Goal: Feedback & Contribution: Submit feedback/report problem

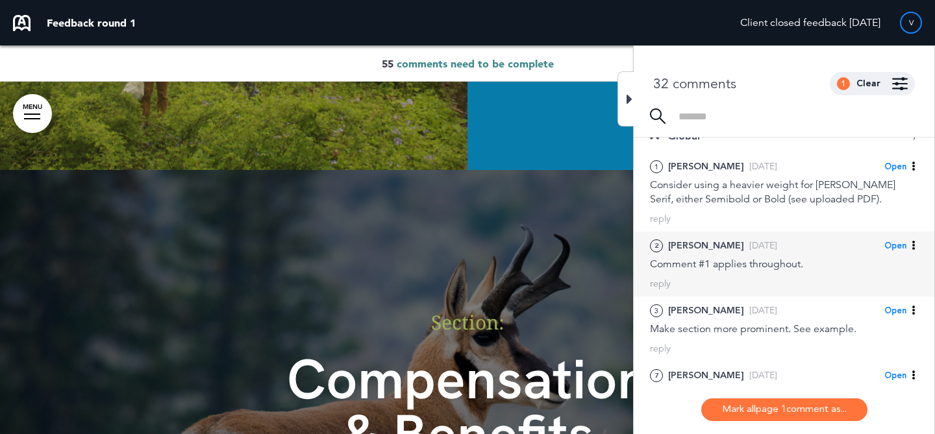
click at [747, 258] on div "Comment #1 applies throughout." at bounding box center [784, 264] width 268 height 14
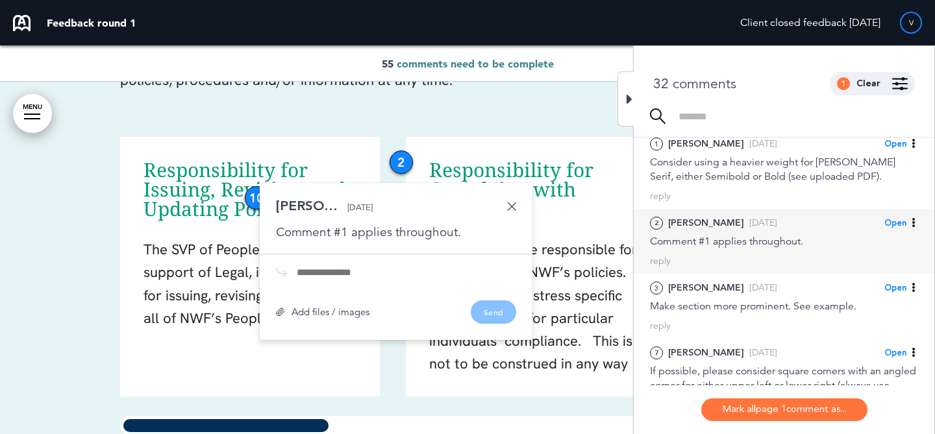
scroll to position [55, 0]
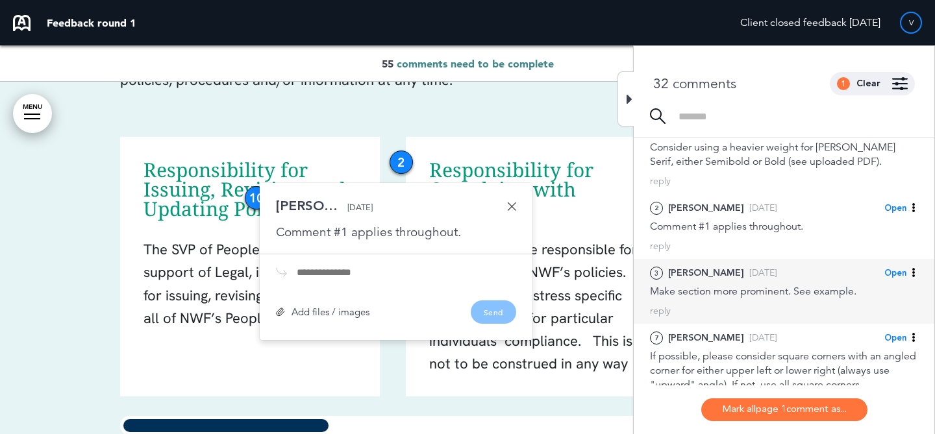
click at [756, 292] on div "Make section more prominent. See example." at bounding box center [784, 291] width 268 height 14
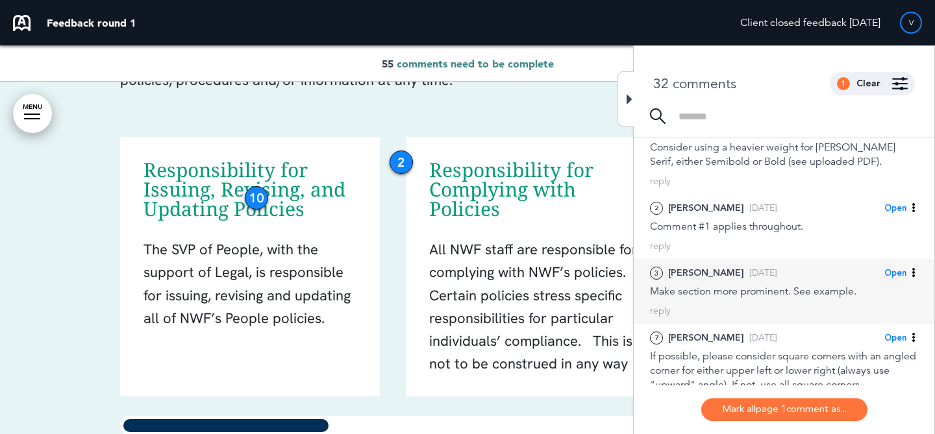
scroll to position [4011, 0]
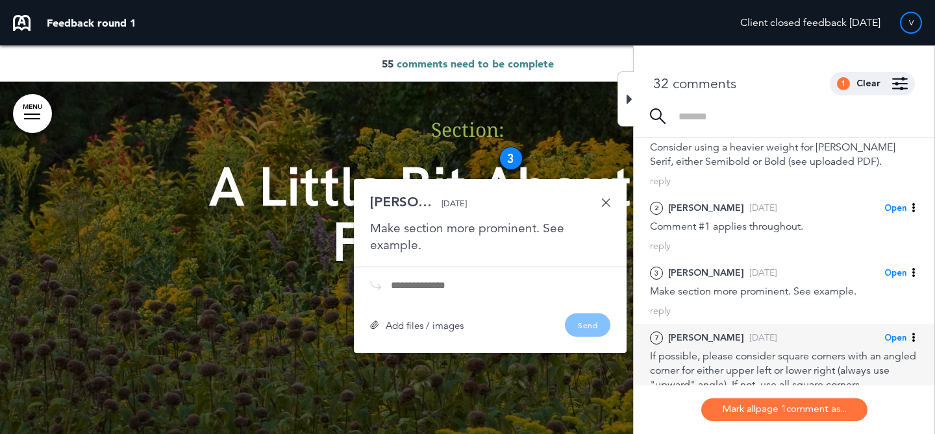
click at [745, 327] on div "7 [PERSON_NAME] [DATE] Open [PERSON_NAME] as Open Mark as Completed Mark as Ple…" at bounding box center [784, 371] width 301 height 94
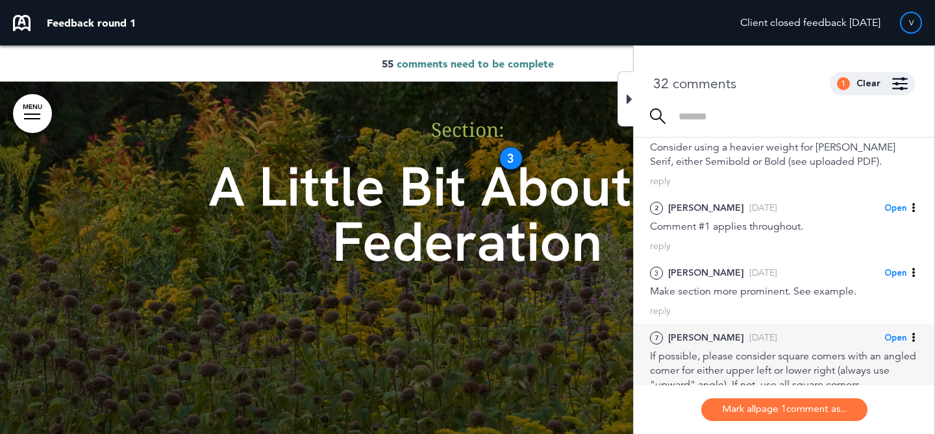
click at [744, 327] on div "7 [PERSON_NAME] [DATE] Open [PERSON_NAME] as Open Mark as Completed Mark as Ple…" at bounding box center [784, 371] width 301 height 94
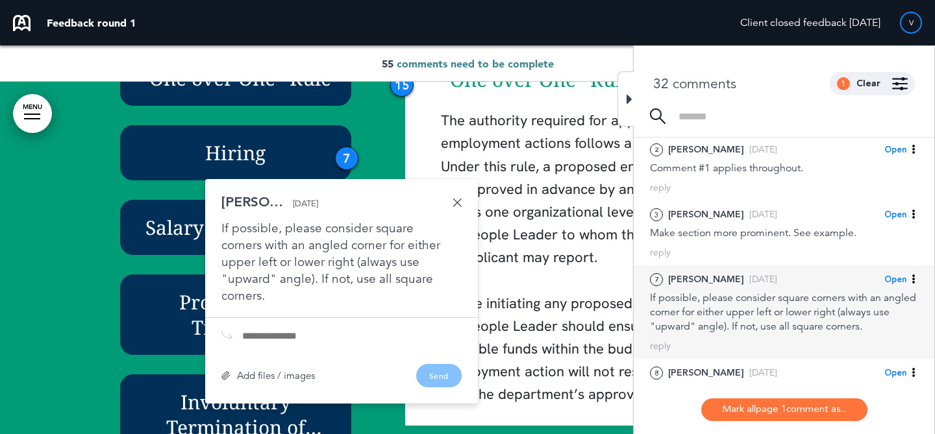
scroll to position [117, 0]
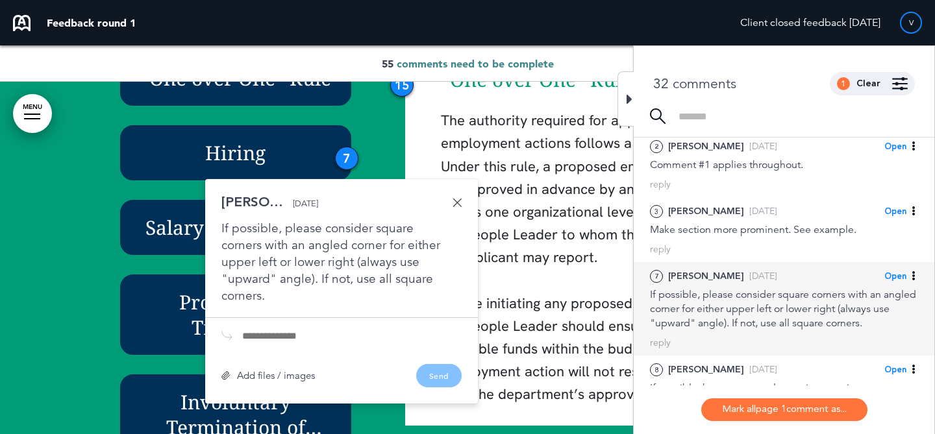
click at [757, 326] on div "If possible, please consider square corners with an angled corner for either up…" at bounding box center [784, 309] width 268 height 43
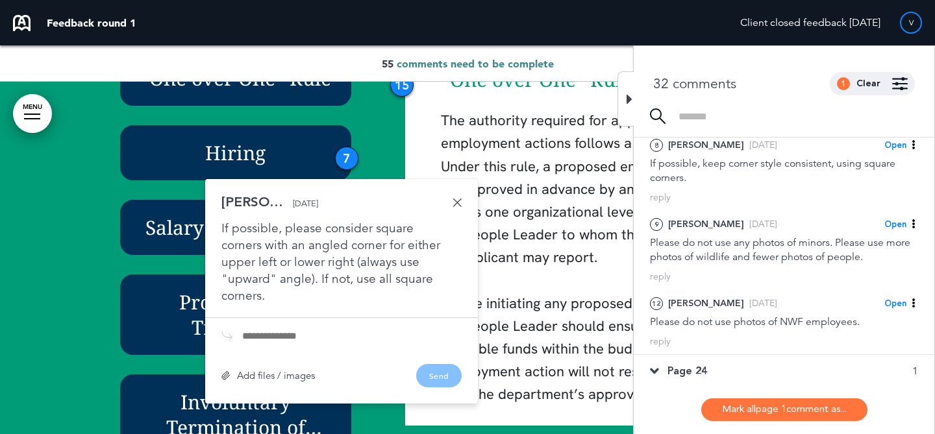
scroll to position [360, 0]
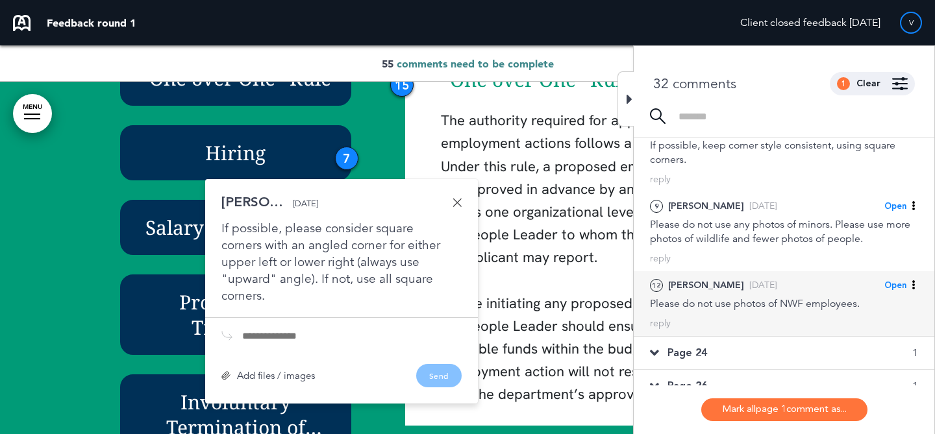
click at [762, 314] on div "12 [PERSON_NAME] [DATE] Open [PERSON_NAME] as Open Mark as Completed Mark as Pl…" at bounding box center [784, 303] width 301 height 65
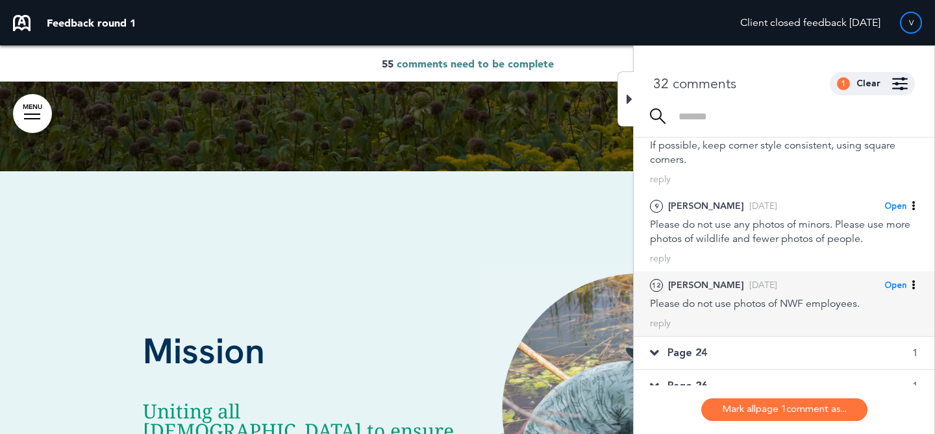
scroll to position [6104, 0]
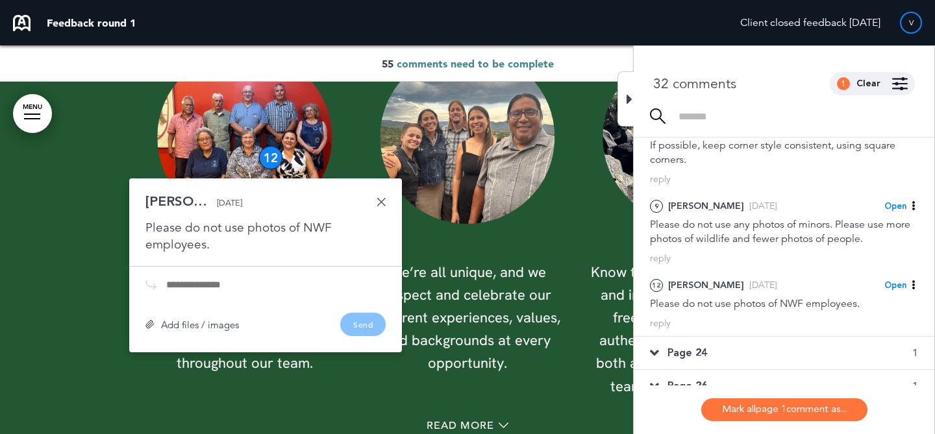
click at [747, 346] on div "Page 24 1" at bounding box center [784, 353] width 301 height 32
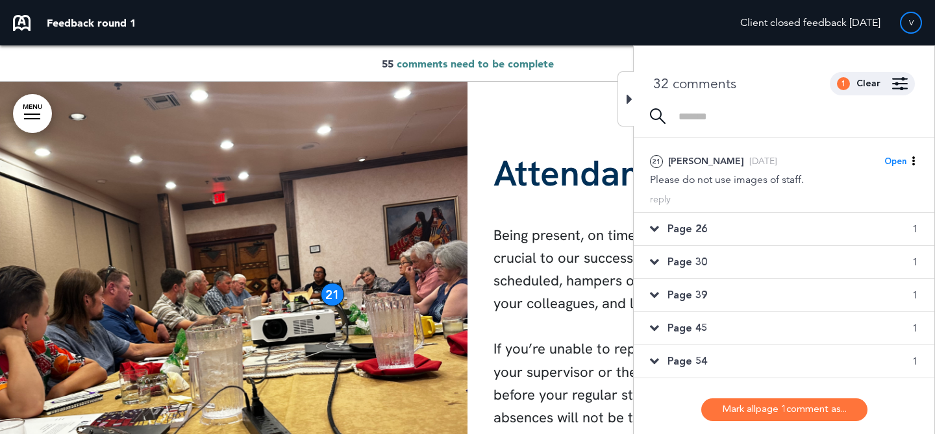
scroll to position [0, 0]
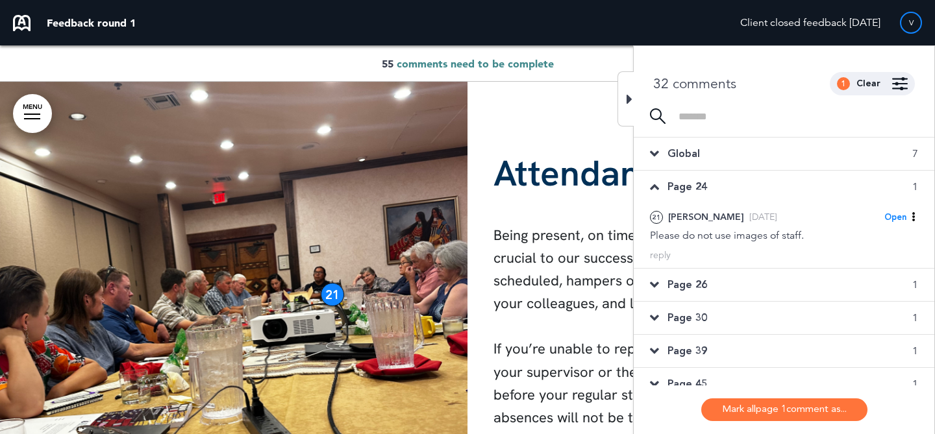
click at [756, 279] on div "Page 26 1" at bounding box center [784, 285] width 301 height 32
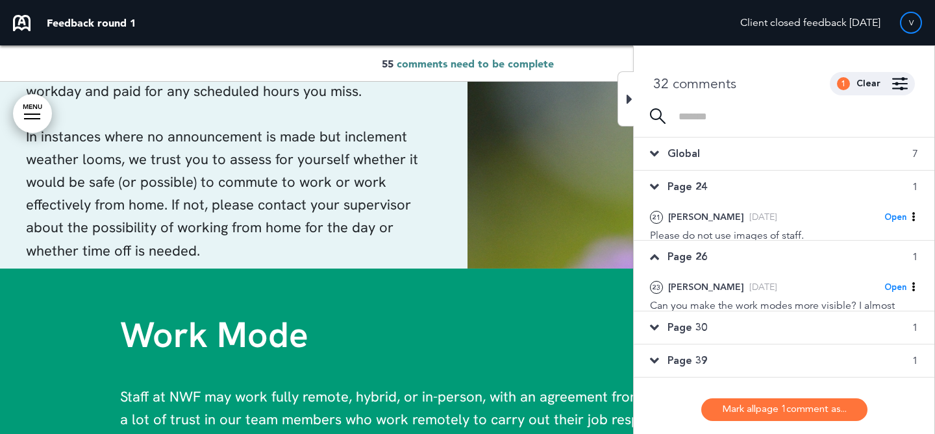
scroll to position [15540, 0]
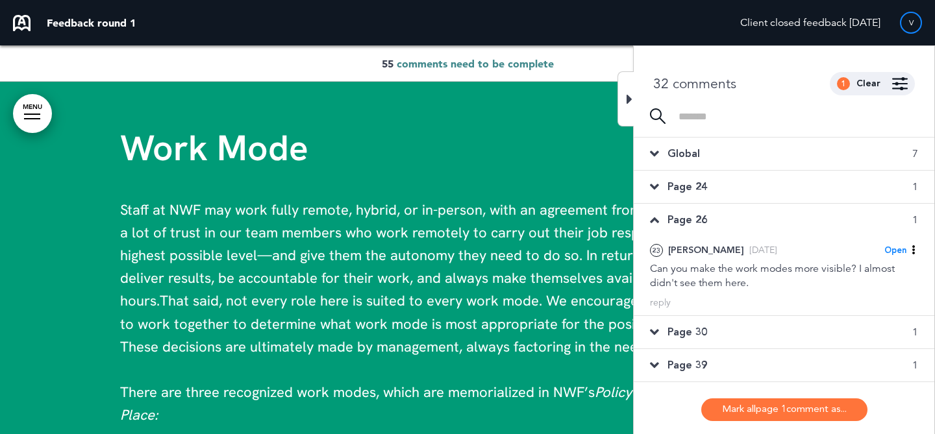
click at [803, 193] on div "Page 24 1" at bounding box center [784, 187] width 301 height 32
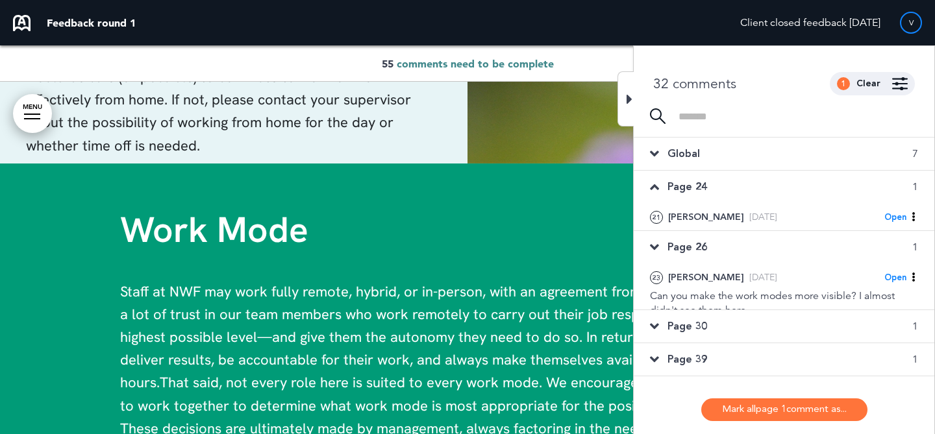
scroll to position [14605, 0]
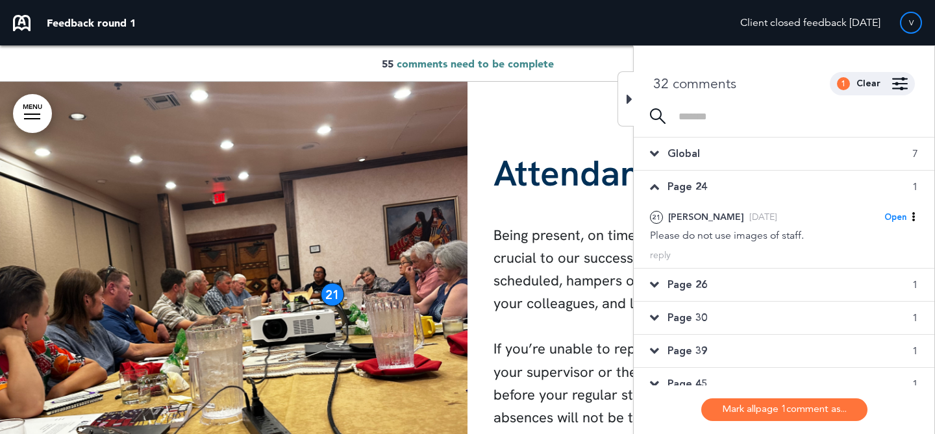
click at [732, 286] on div "Page 26 1" at bounding box center [784, 285] width 301 height 32
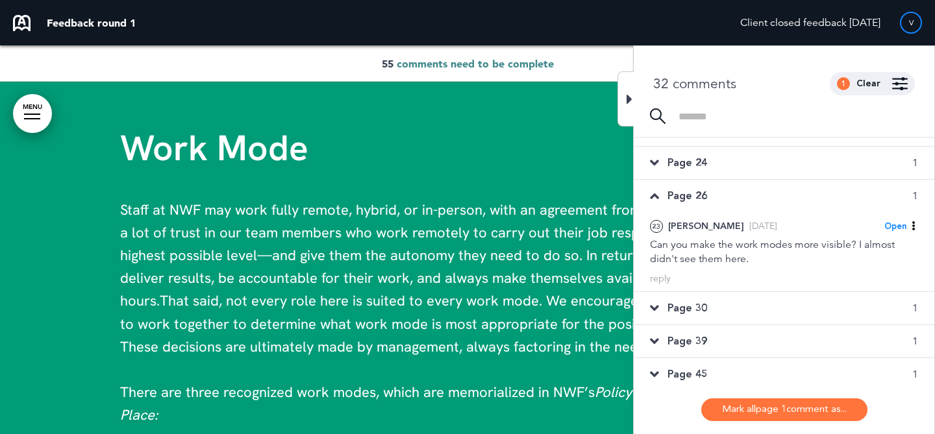
scroll to position [40, 0]
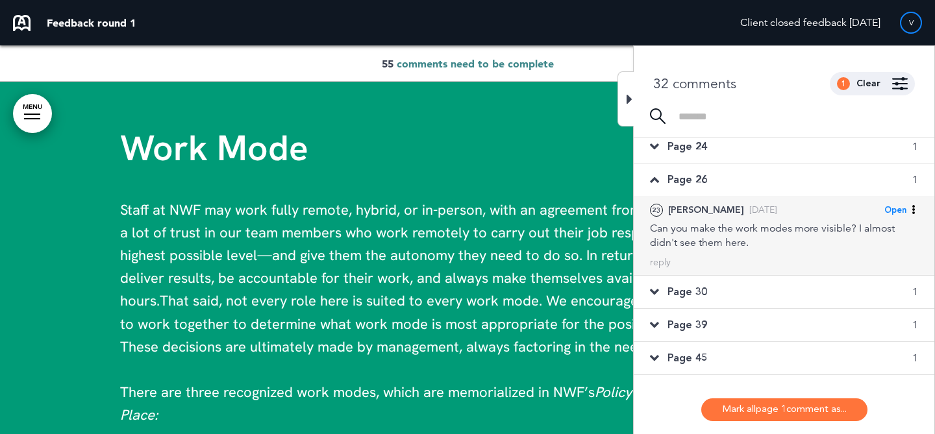
click at [734, 238] on div "Can you make the work modes more visible? I almost didn't see them here." at bounding box center [784, 235] width 268 height 29
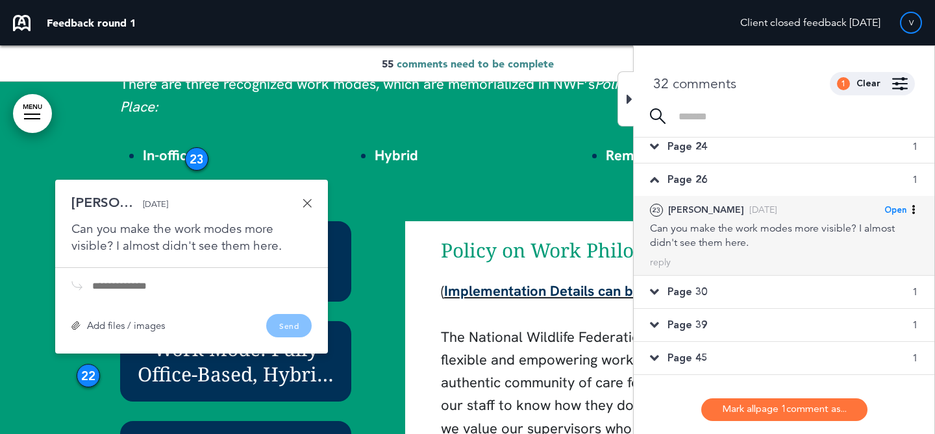
scroll to position [15849, 0]
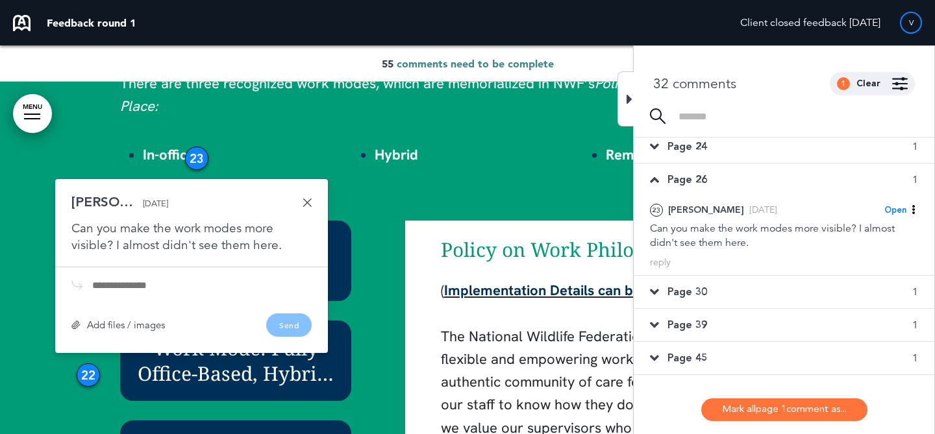
click at [696, 281] on div "Page 30 1" at bounding box center [784, 292] width 301 height 32
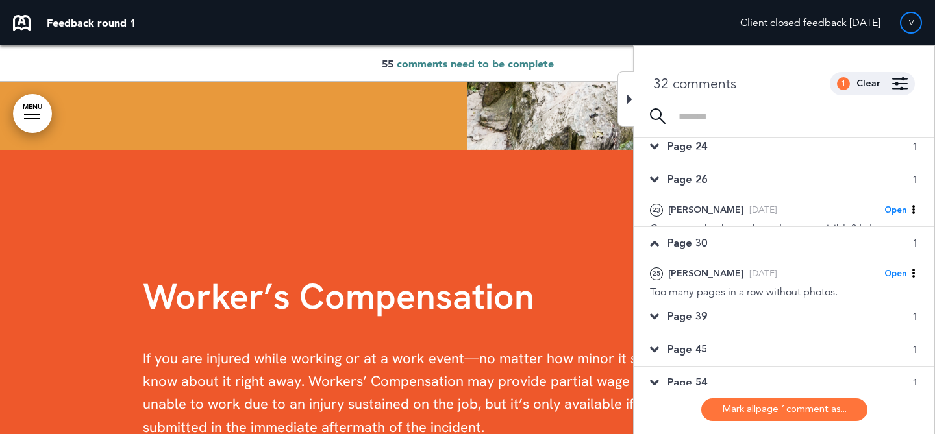
scroll to position [18324, 0]
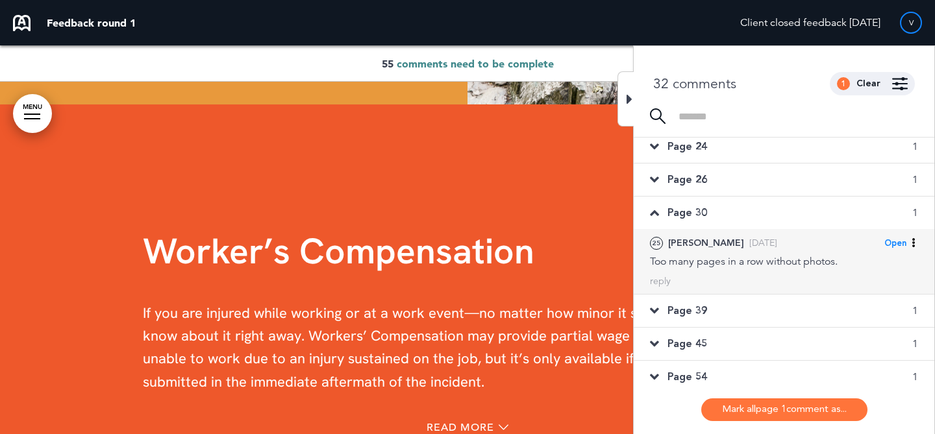
click at [714, 266] on div "Too many pages in a row without photos." at bounding box center [784, 262] width 268 height 14
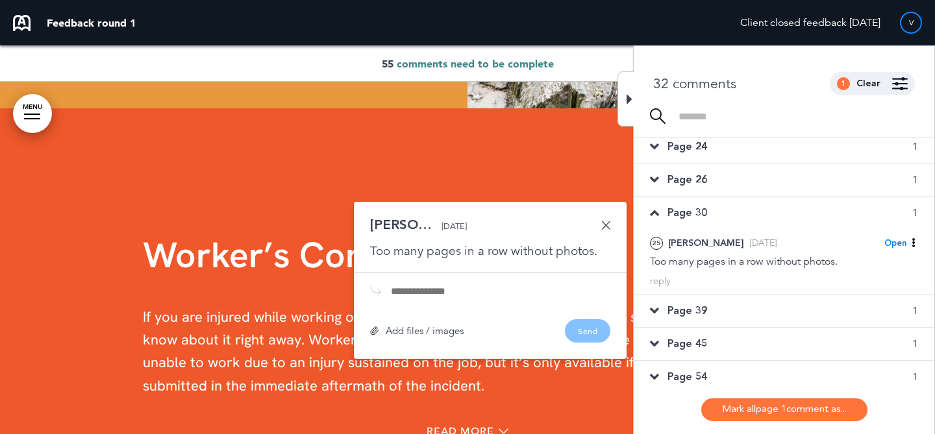
click at [726, 312] on div "Page 39 1" at bounding box center [784, 311] width 301 height 32
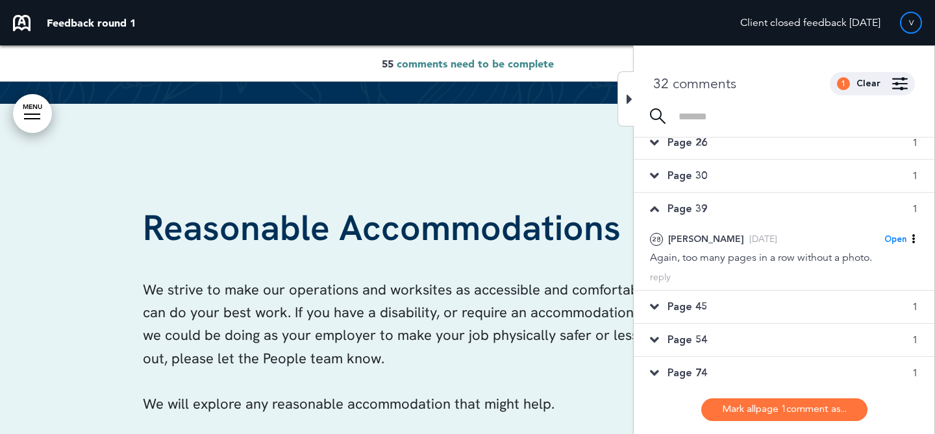
scroll to position [88, 0]
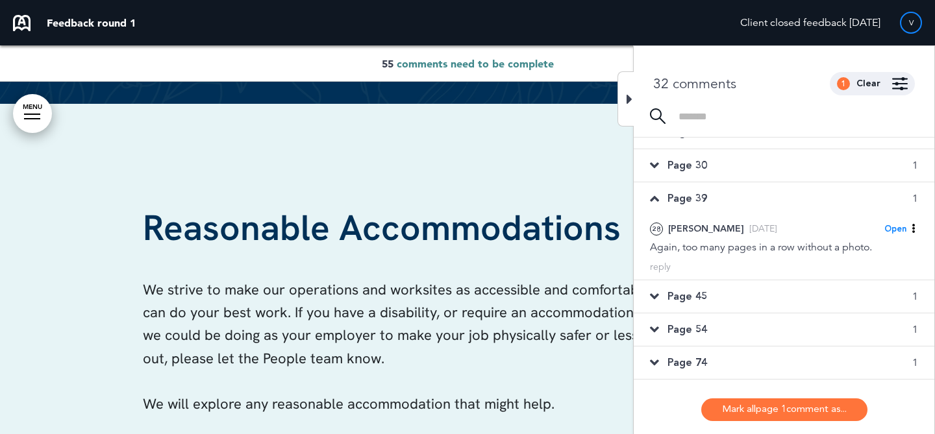
click at [729, 300] on div "Page 45 1" at bounding box center [784, 297] width 301 height 32
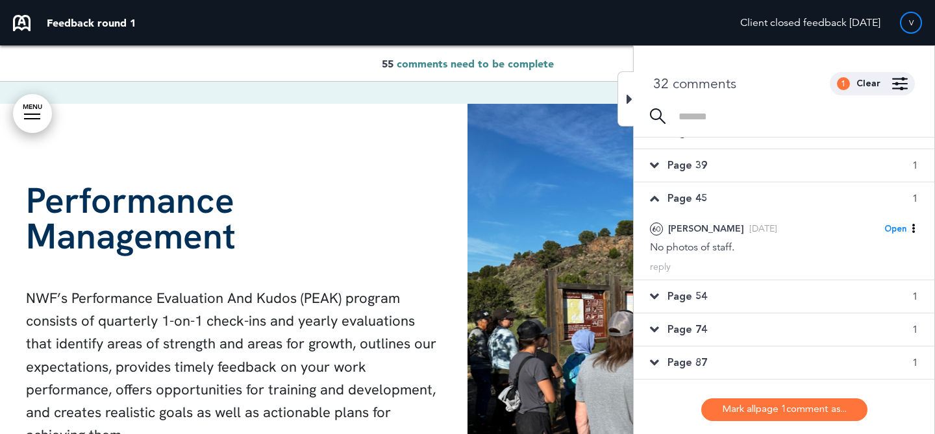
scroll to position [121, 0]
click at [695, 303] on div "Page 54 1" at bounding box center [784, 296] width 301 height 32
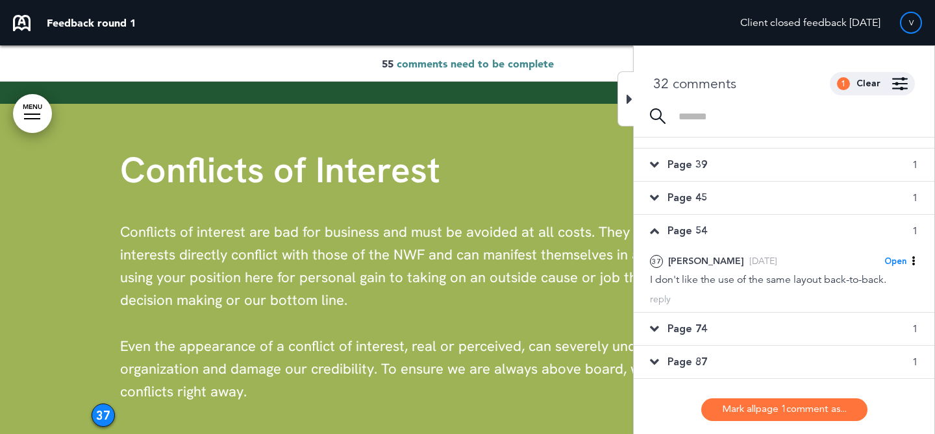
scroll to position [135, 0]
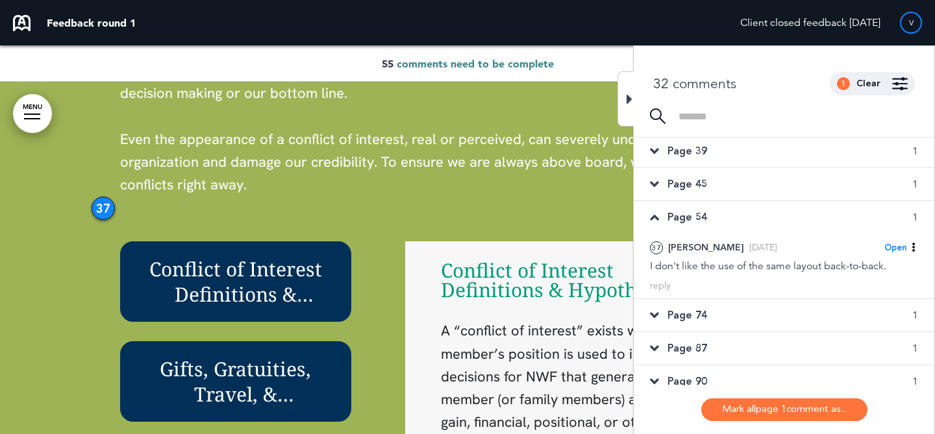
click at [693, 323] on div "Page 74 1" at bounding box center [784, 315] width 301 height 32
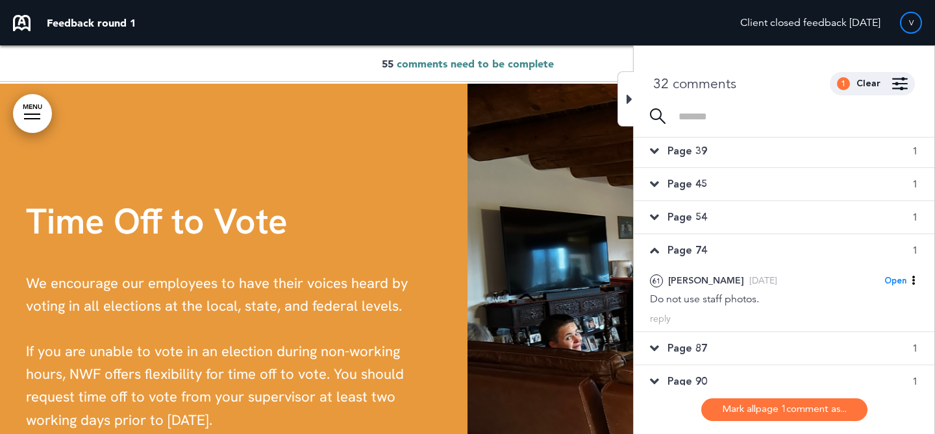
scroll to position [158, 0]
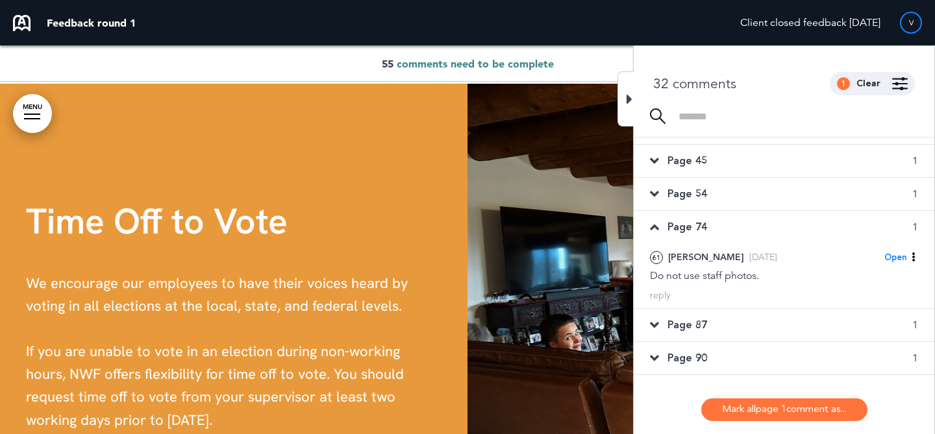
click at [699, 328] on span "Page 87" at bounding box center [687, 325] width 40 height 14
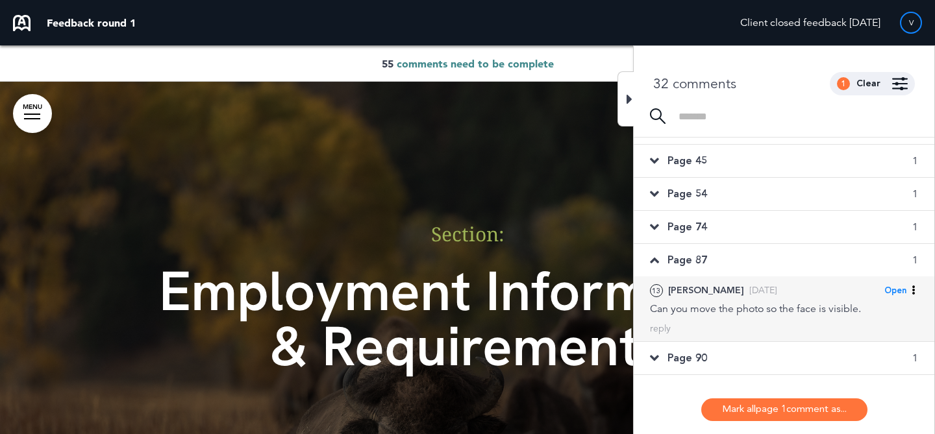
scroll to position [186, 0]
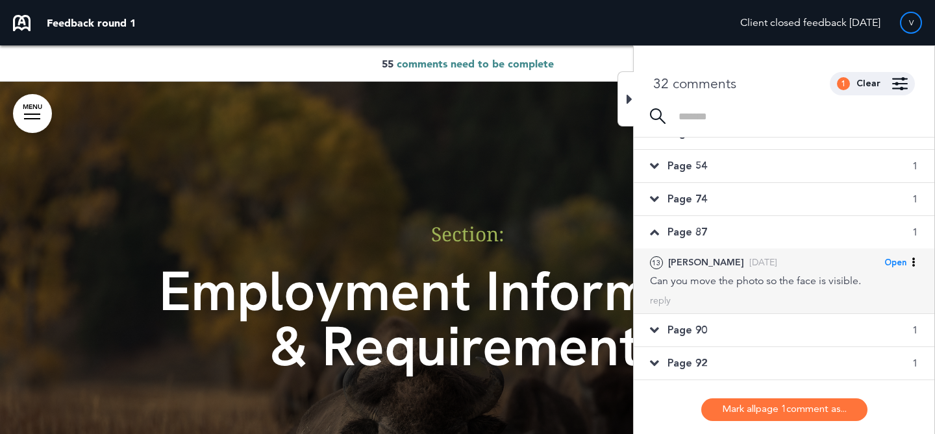
click at [715, 282] on div "Can you move the photo so the face is visible." at bounding box center [784, 281] width 268 height 14
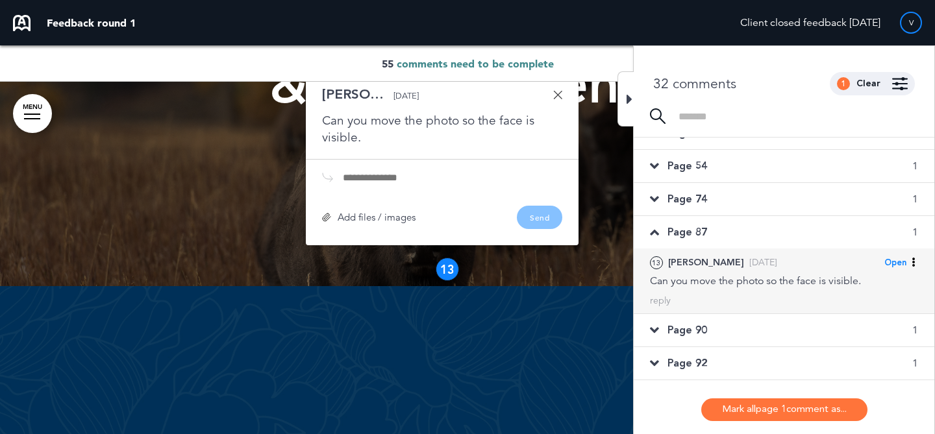
scroll to position [6801, 0]
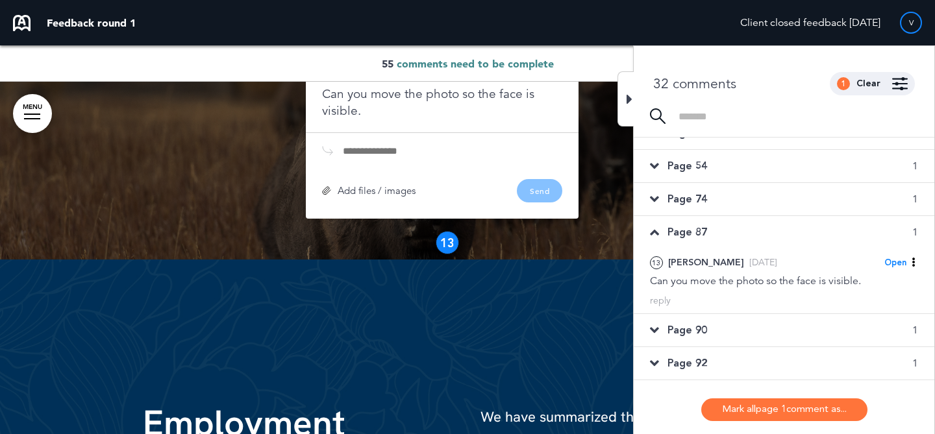
click at [718, 314] on div "Page 90 1" at bounding box center [784, 330] width 301 height 32
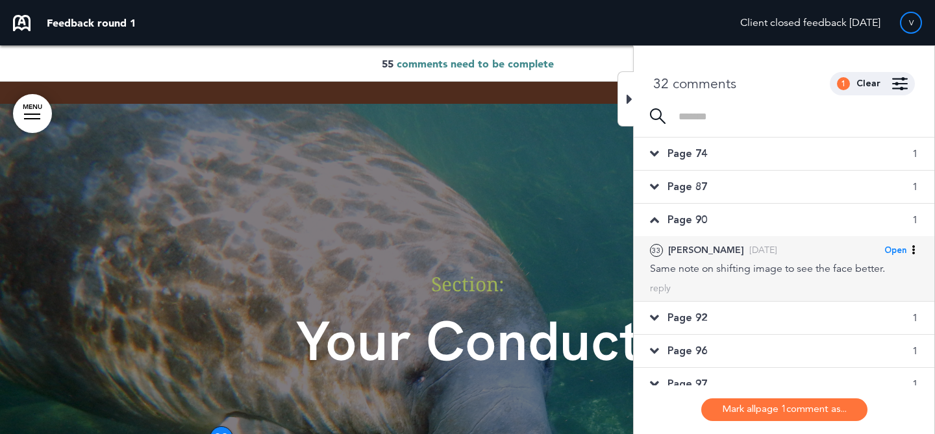
scroll to position [234, 0]
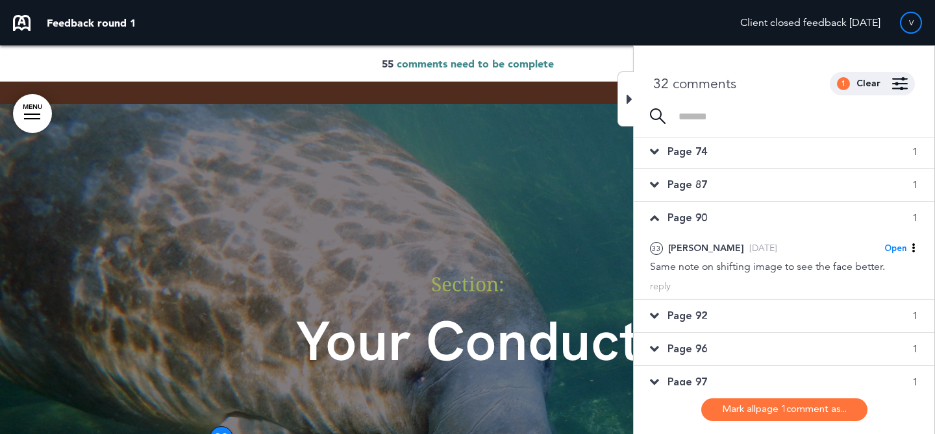
click at [720, 310] on div "Page 92 1" at bounding box center [784, 316] width 301 height 32
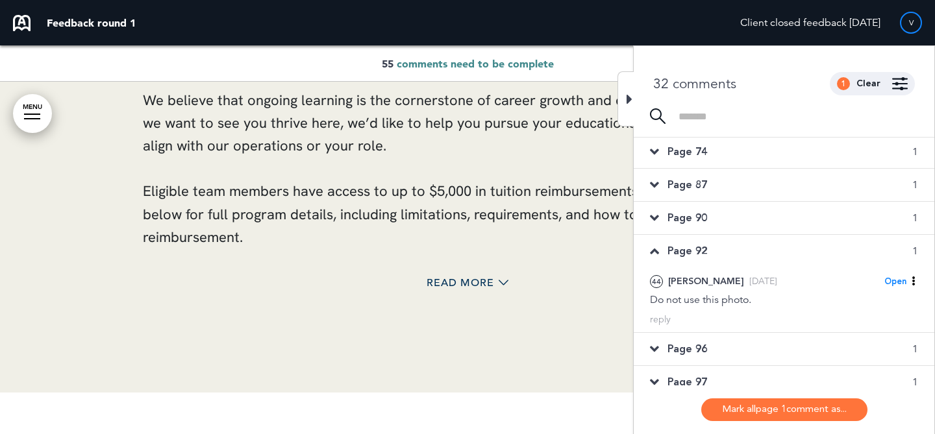
scroll to position [41864, 0]
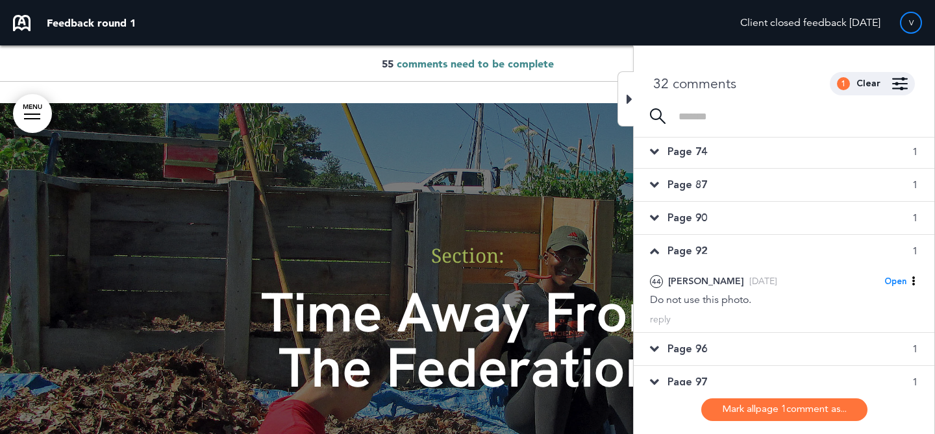
click at [728, 339] on div "Page 96 1" at bounding box center [784, 349] width 301 height 32
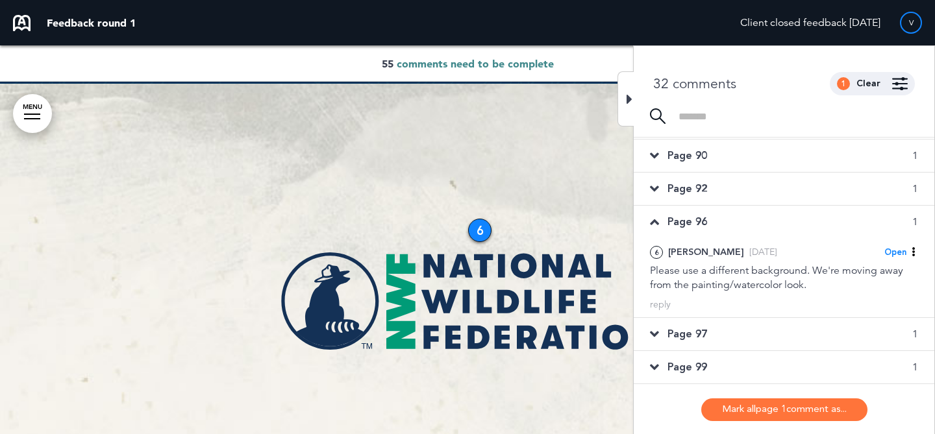
scroll to position [310, 0]
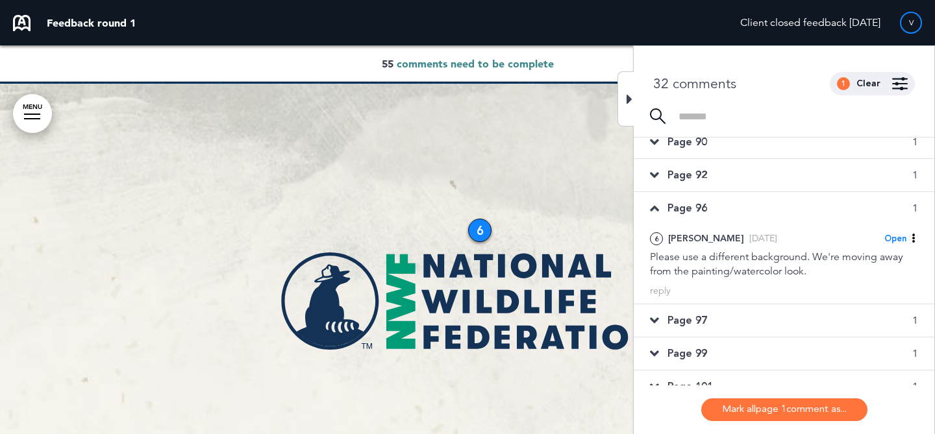
click at [734, 322] on div "Page 97 1" at bounding box center [784, 321] width 301 height 32
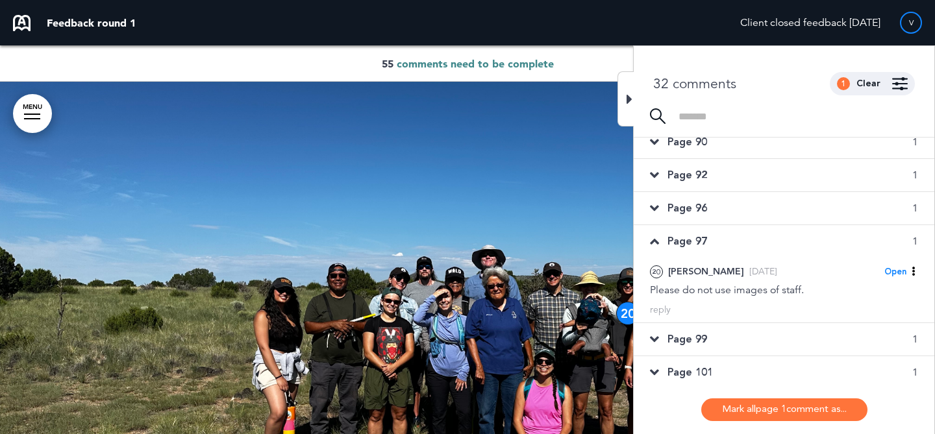
scroll to position [332, 0]
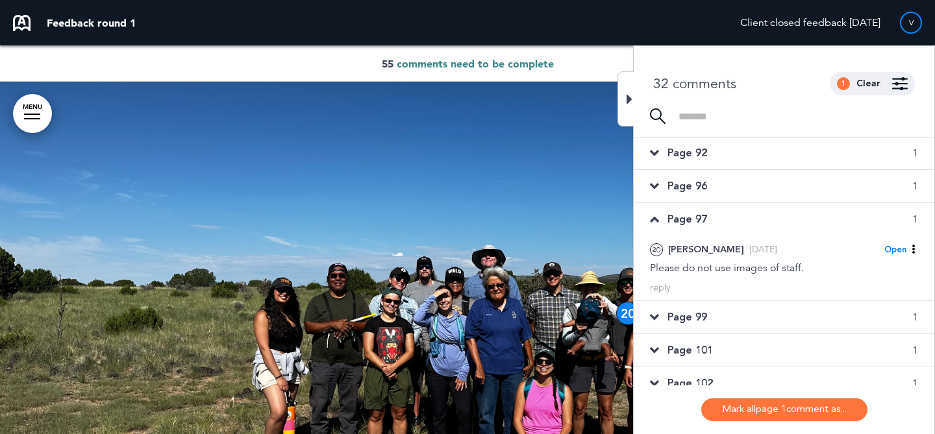
click at [728, 341] on div "Page 101 1" at bounding box center [784, 350] width 301 height 32
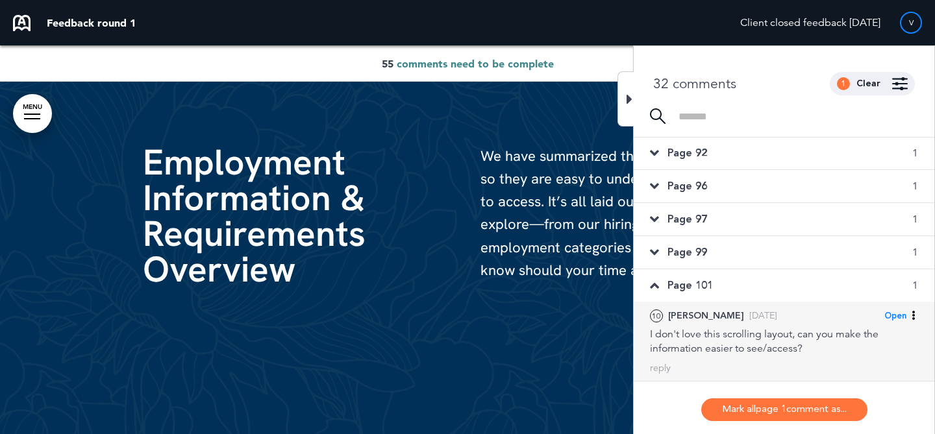
scroll to position [1870, 0]
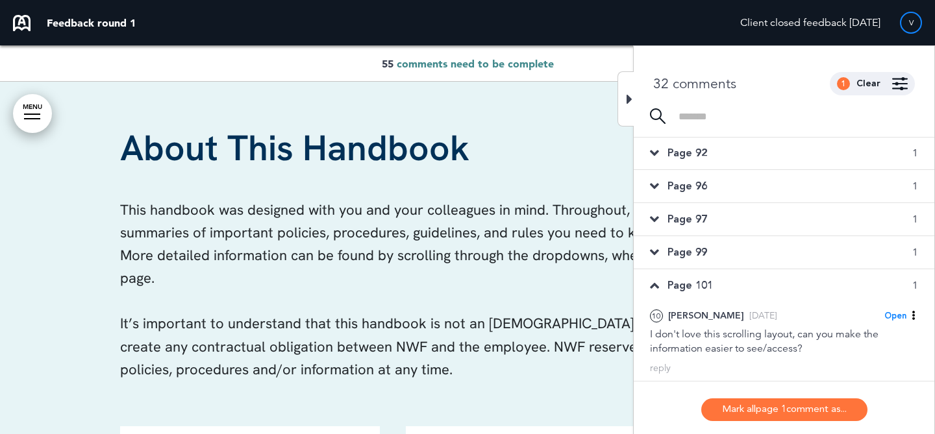
click at [740, 241] on div "Page 99 1" at bounding box center [784, 252] width 301 height 32
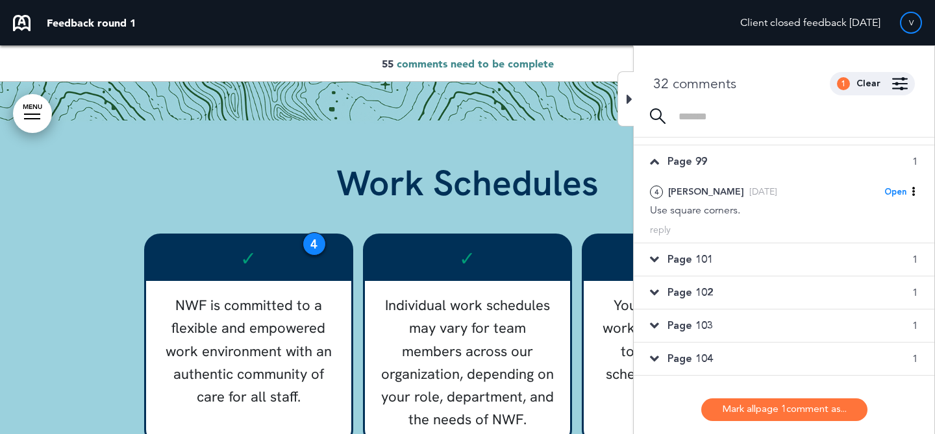
scroll to position [429, 0]
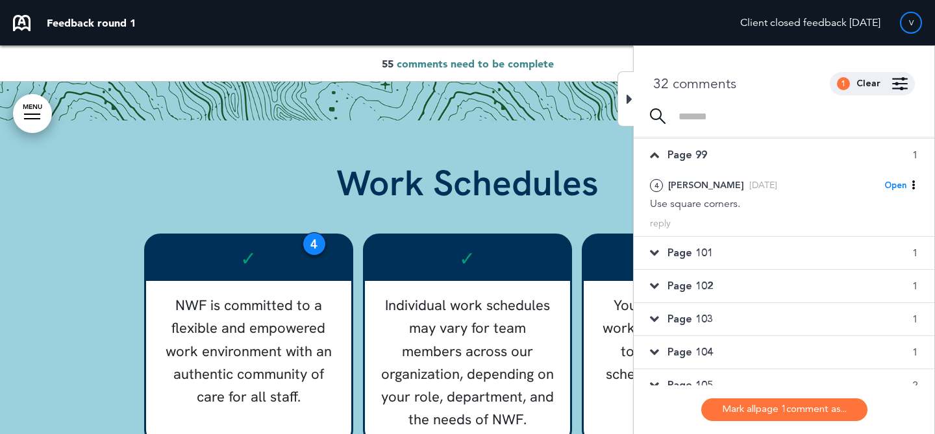
click at [717, 324] on div "Page 103 1" at bounding box center [784, 319] width 301 height 32
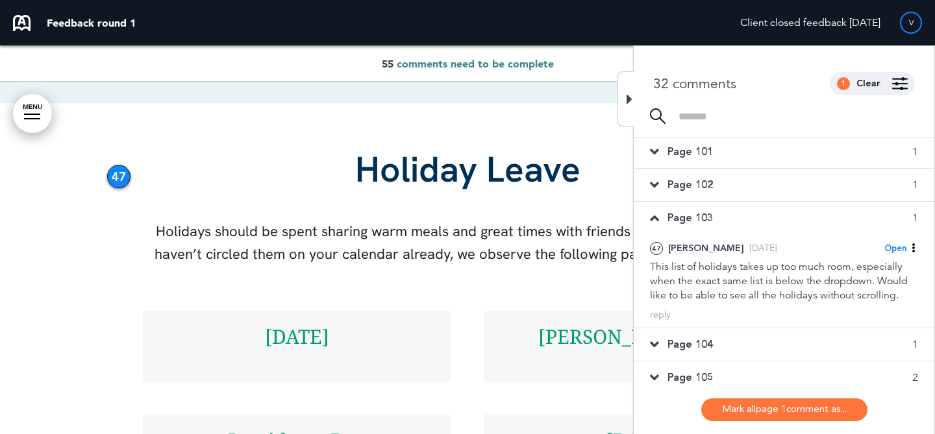
scroll to position [489, 0]
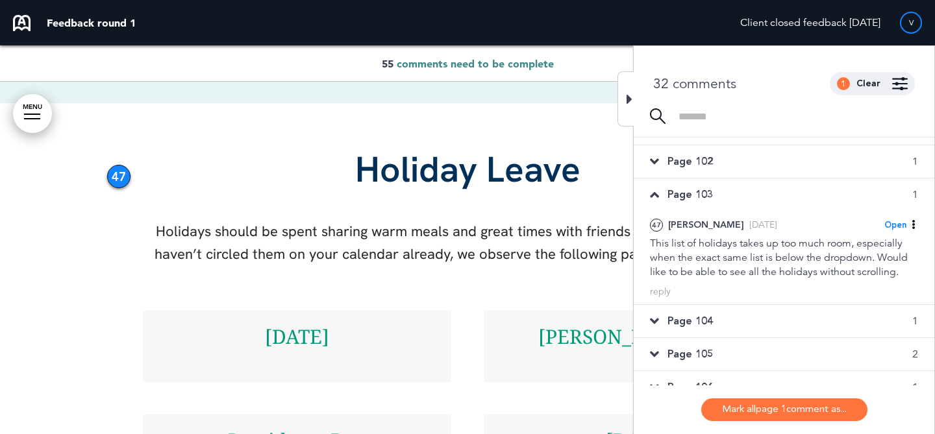
click at [727, 316] on div "Page 104 1" at bounding box center [784, 321] width 301 height 32
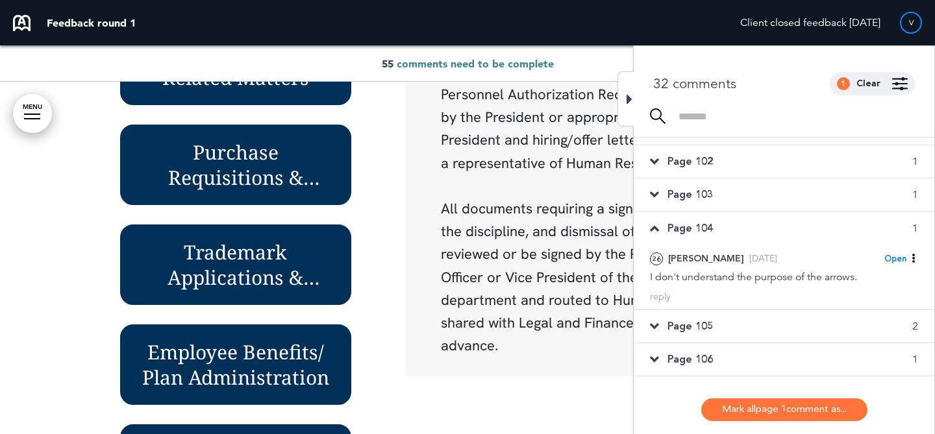
scroll to position [18791, 0]
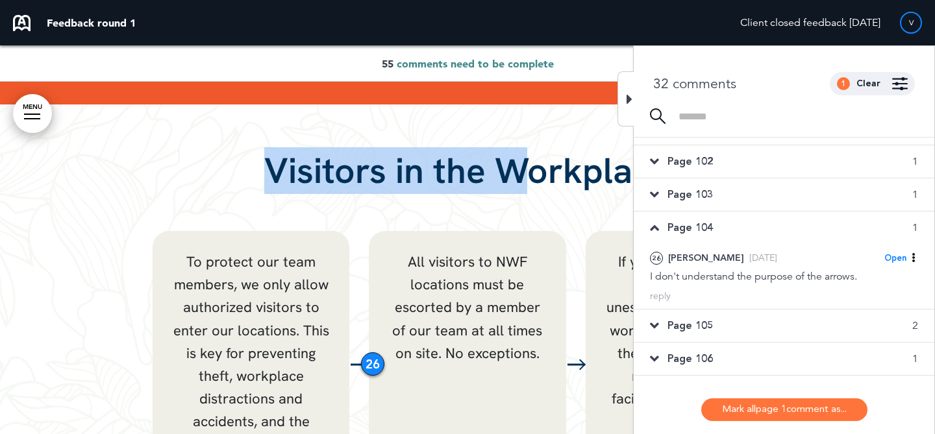
drag, startPoint x: 532, startPoint y: 158, endPoint x: 271, endPoint y: 143, distance: 261.5
click at [271, 153] on h1 "Visitors in the Workplace" at bounding box center [467, 171] width 649 height 36
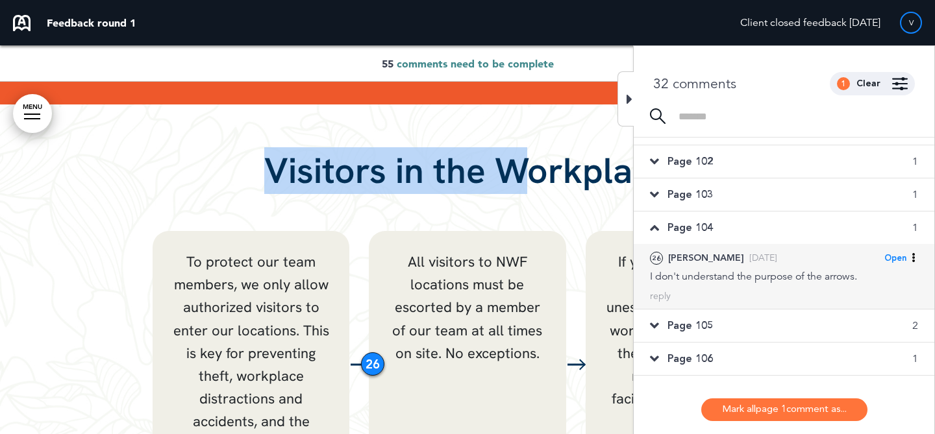
copy h1 "Visitors in the W"
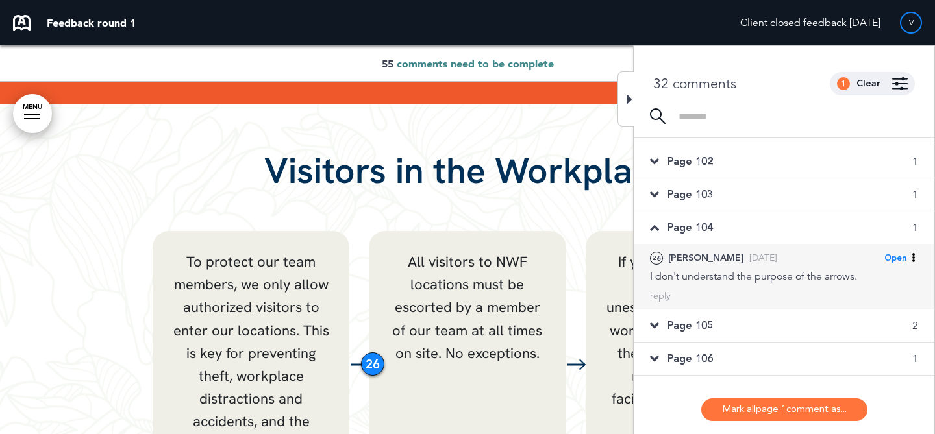
click at [897, 260] on span "Open" at bounding box center [895, 259] width 22 height 12
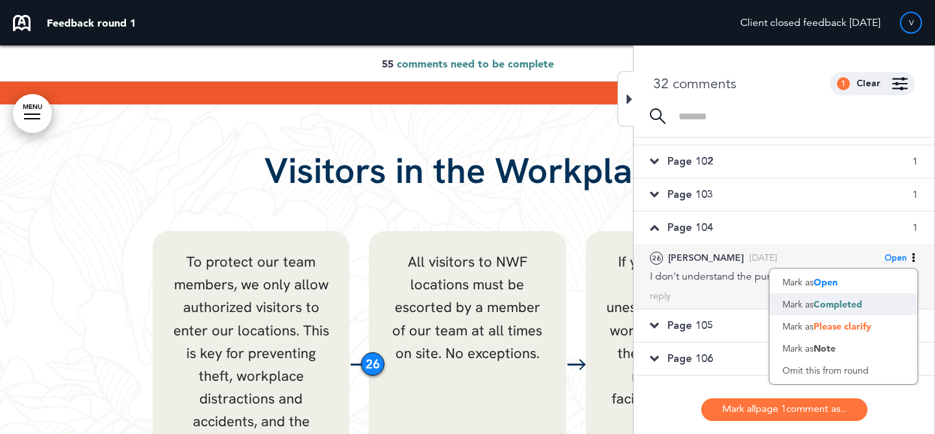
click at [858, 306] on span "Completed" at bounding box center [838, 305] width 49 height 12
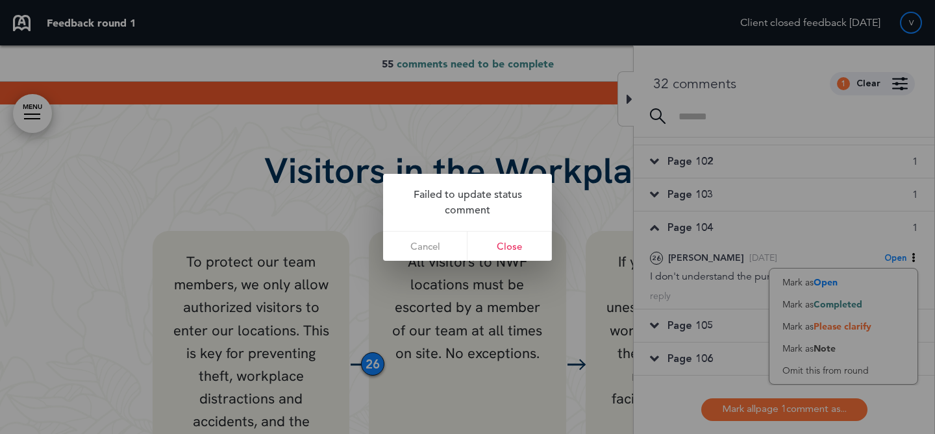
click at [810, 207] on div at bounding box center [467, 217] width 935 height 434
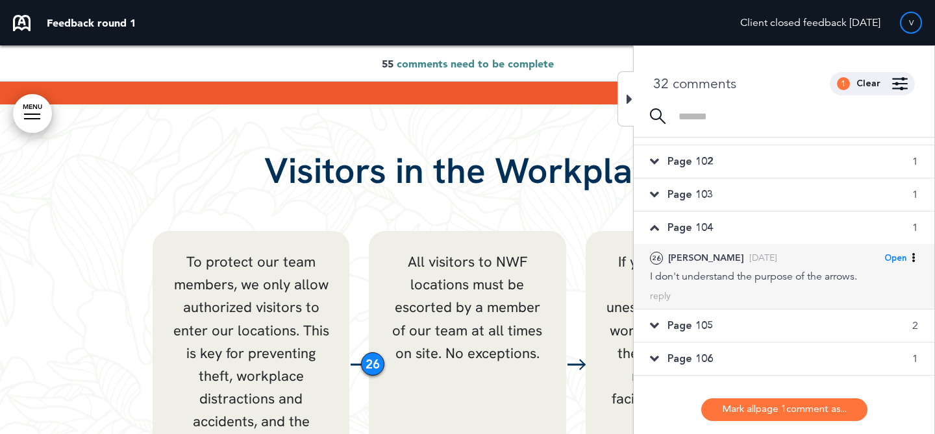
click at [901, 258] on span "Open" at bounding box center [895, 259] width 22 height 12
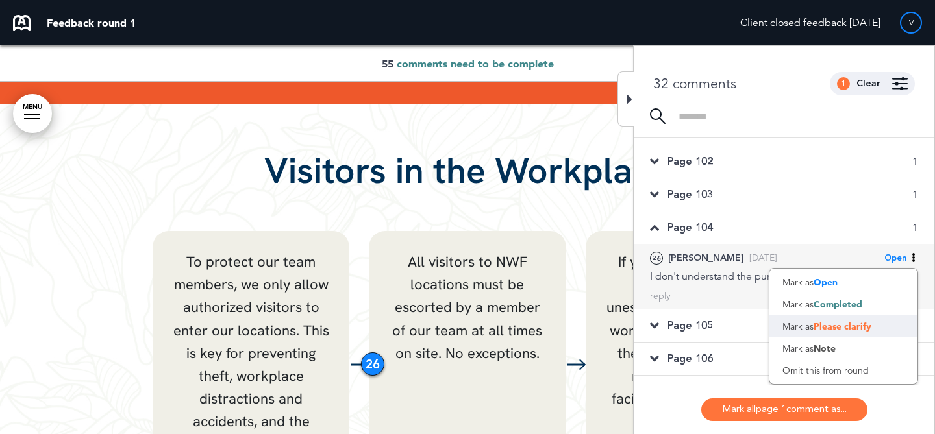
click at [868, 321] on div "Mark as Please clarify" at bounding box center [843, 327] width 148 height 22
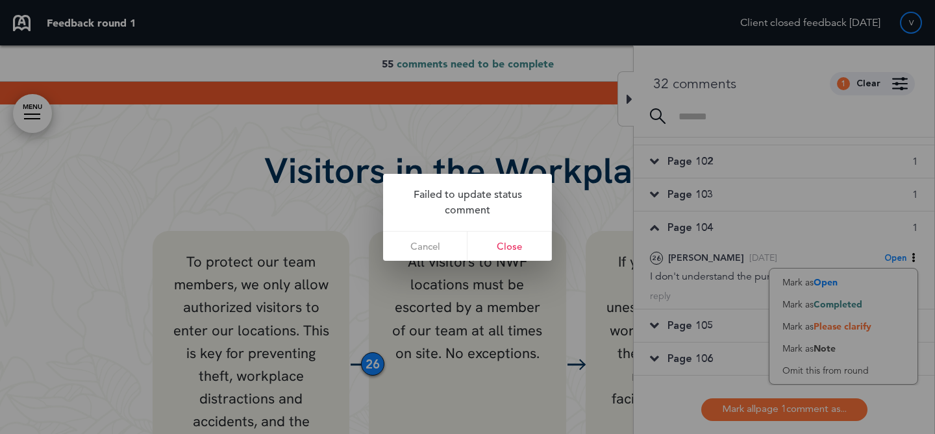
click at [900, 256] on div at bounding box center [467, 217] width 935 height 434
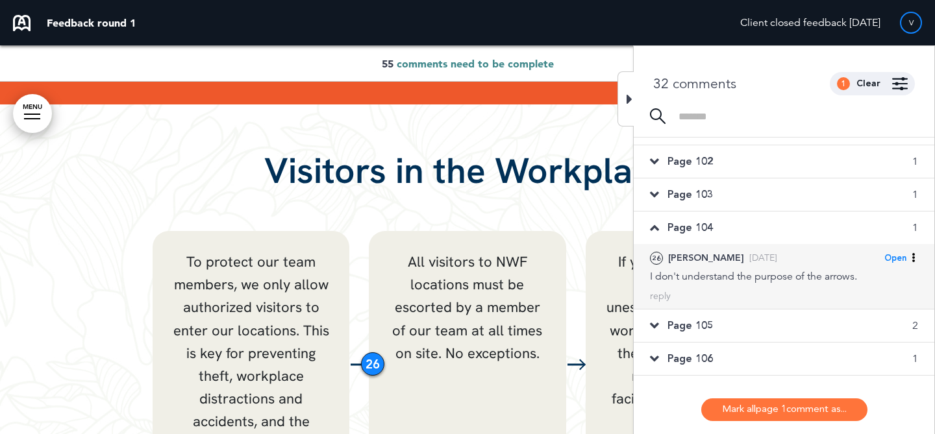
click at [897, 258] on span "Open" at bounding box center [895, 259] width 22 height 12
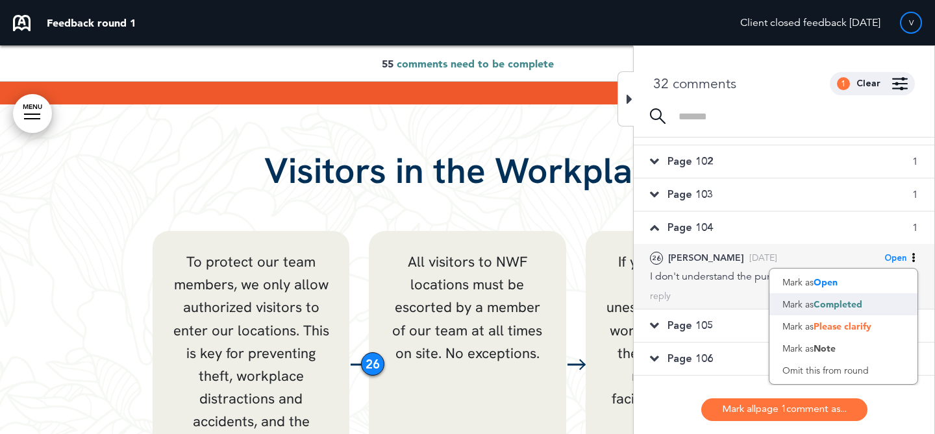
click at [872, 295] on div "Mark as Completed" at bounding box center [843, 304] width 148 height 22
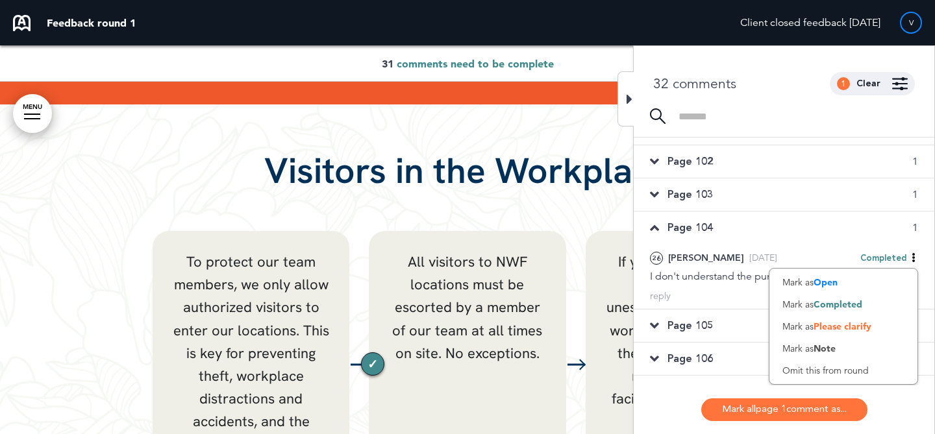
click at [713, 318] on div "Page 105 2" at bounding box center [784, 326] width 301 height 32
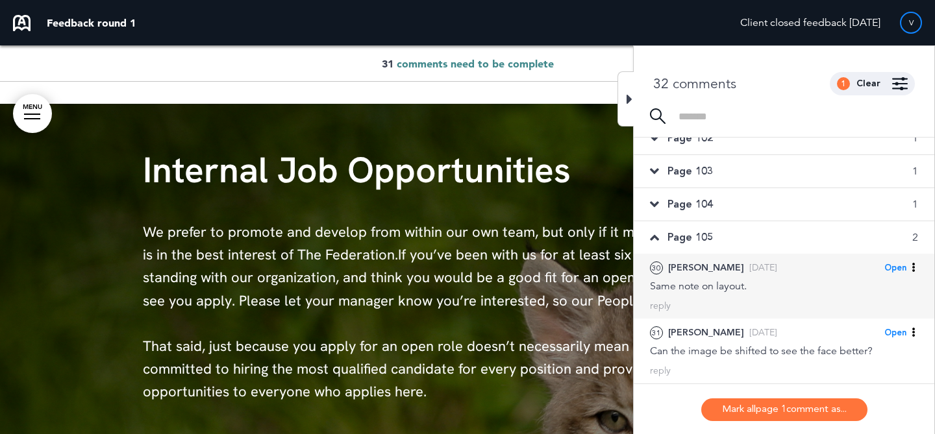
scroll to position [514, 0]
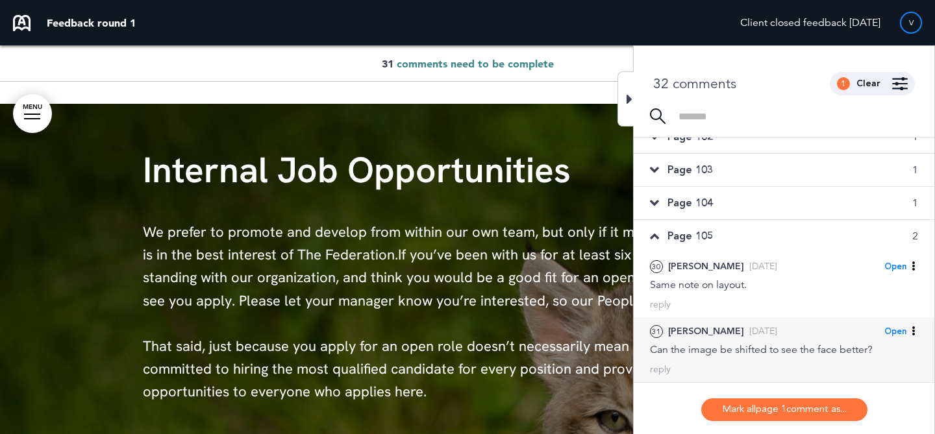
click at [723, 343] on div "Can the image be shifted to see the face better?" at bounding box center [784, 350] width 268 height 14
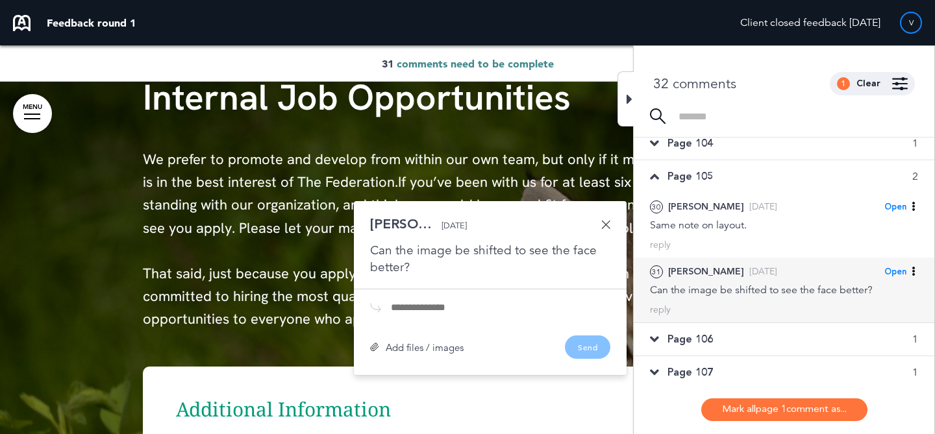
scroll to position [599, 0]
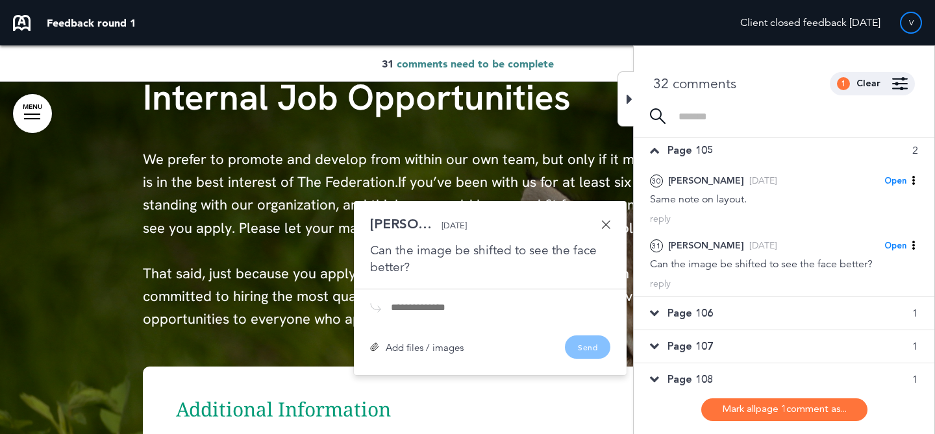
click at [734, 313] on div "Page 106 1" at bounding box center [784, 313] width 301 height 32
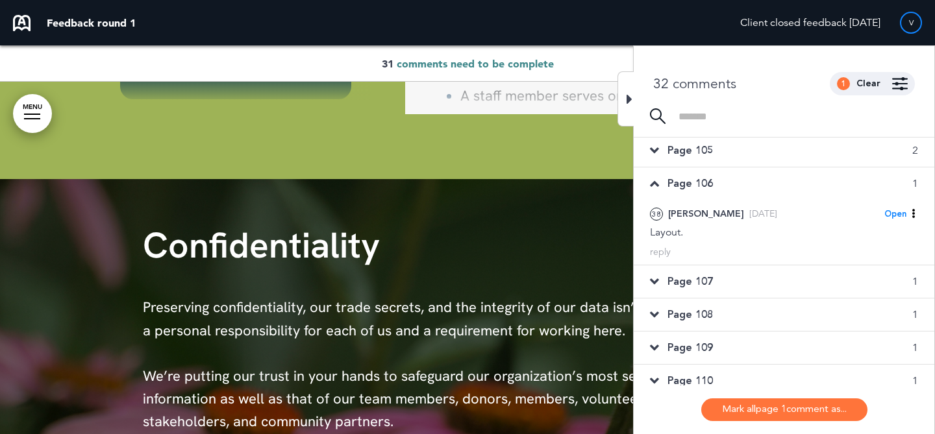
scroll to position [34172, 0]
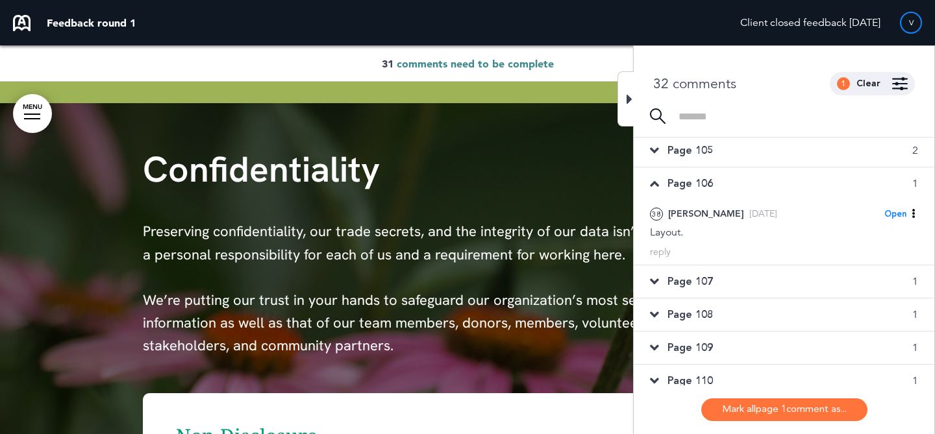
click at [743, 279] on div "Page 107 1" at bounding box center [784, 282] width 301 height 32
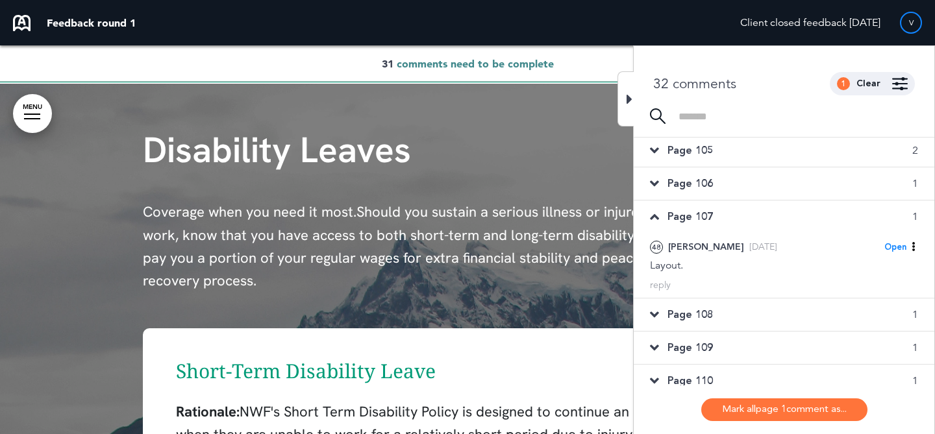
click at [730, 325] on div "Page 108 1" at bounding box center [784, 315] width 301 height 32
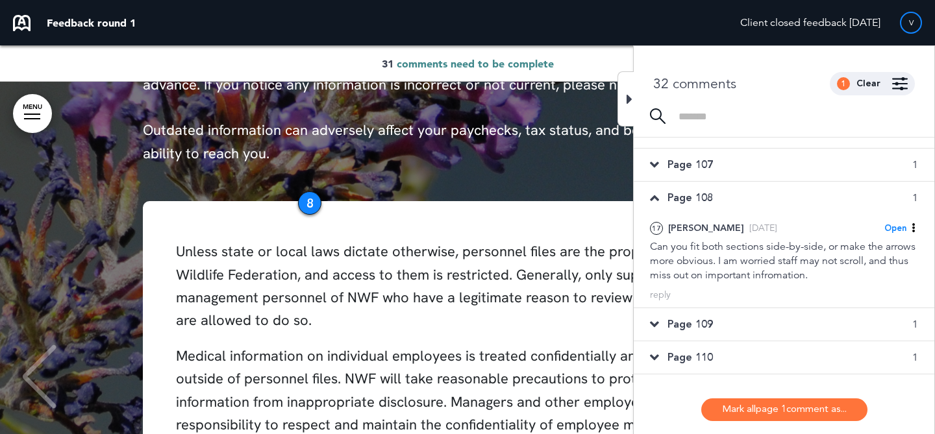
scroll to position [666, 0]
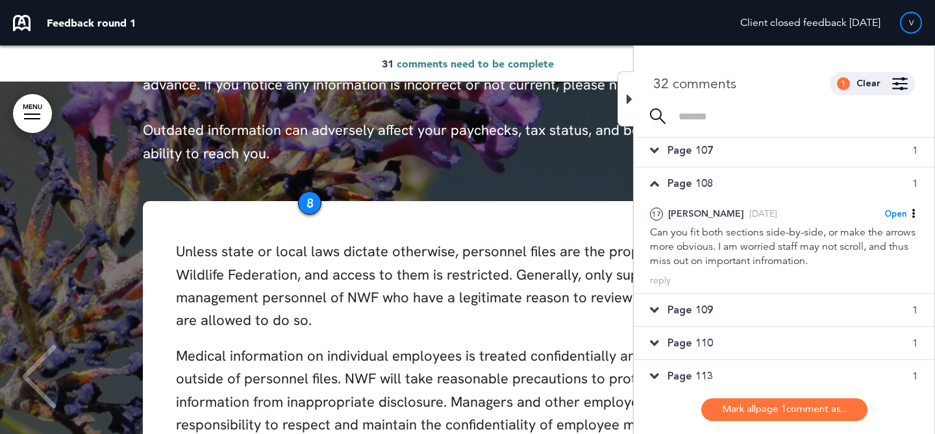
click at [734, 314] on div "Page 109 1" at bounding box center [784, 310] width 301 height 32
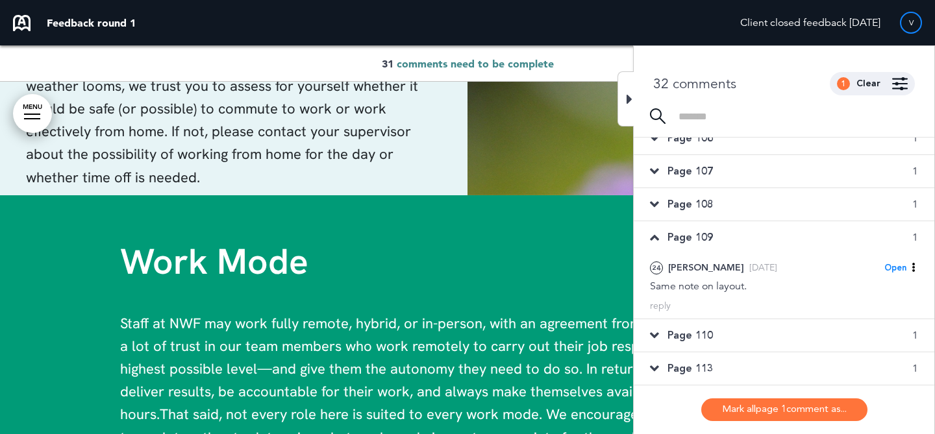
scroll to position [644, 0]
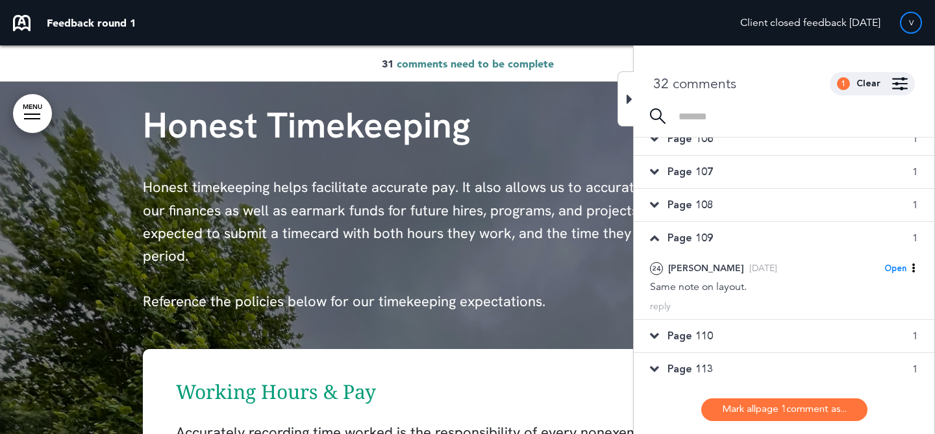
click at [734, 342] on div "Page 110 1" at bounding box center [784, 336] width 301 height 32
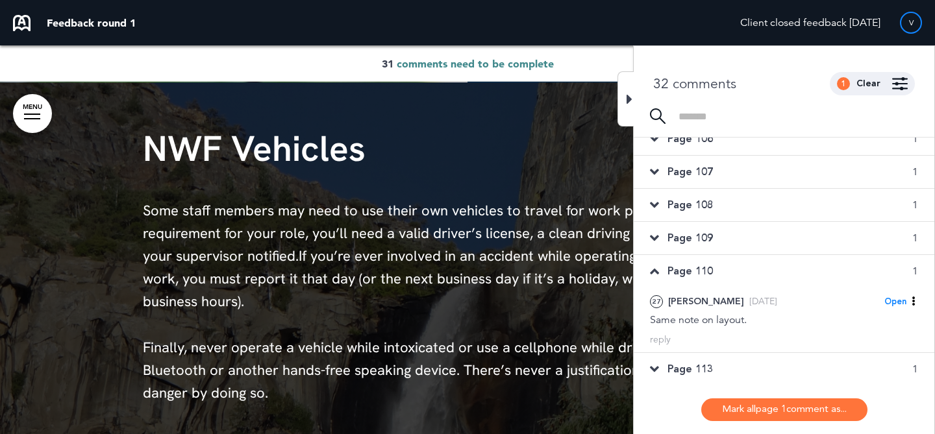
click at [729, 371] on div "Page 113 1" at bounding box center [784, 369] width 301 height 32
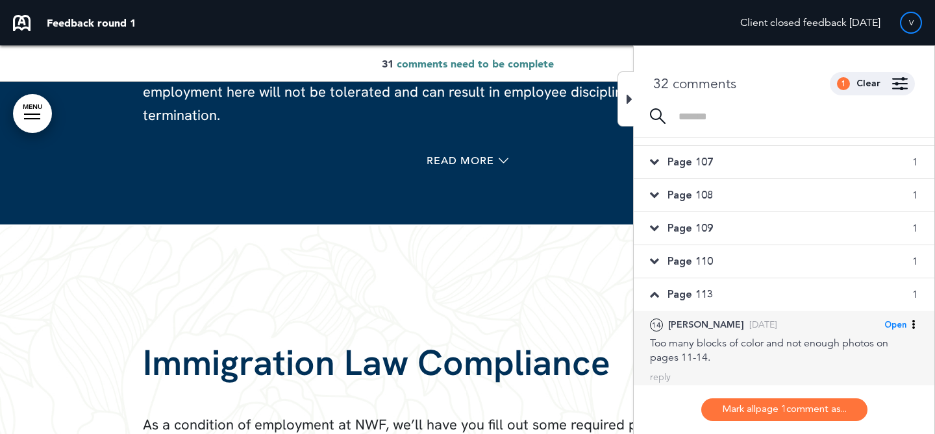
scroll to position [658, 0]
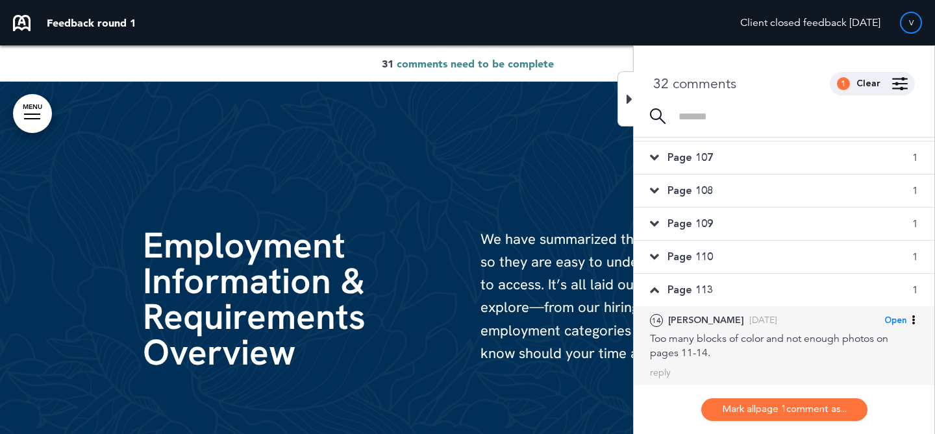
click at [745, 330] on div "14 [PERSON_NAME] [DATE] Open [PERSON_NAME] as Open Mark as Completed Mark as Pl…" at bounding box center [784, 336] width 268 height 47
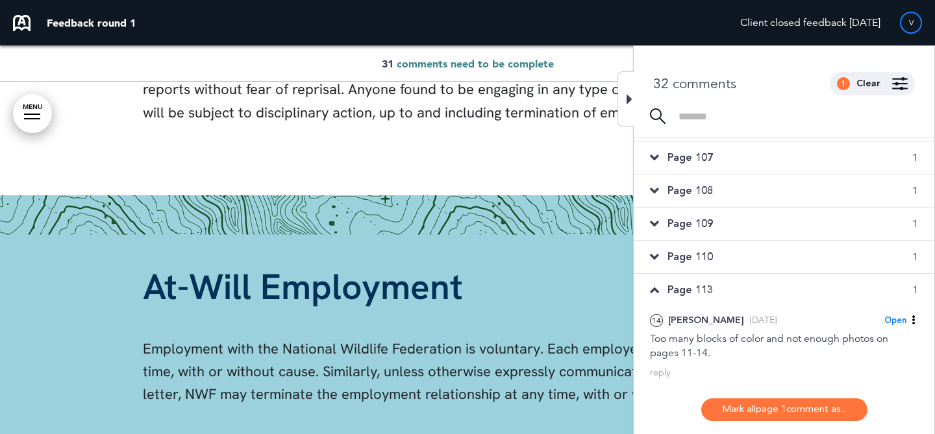
scroll to position [8392, 0]
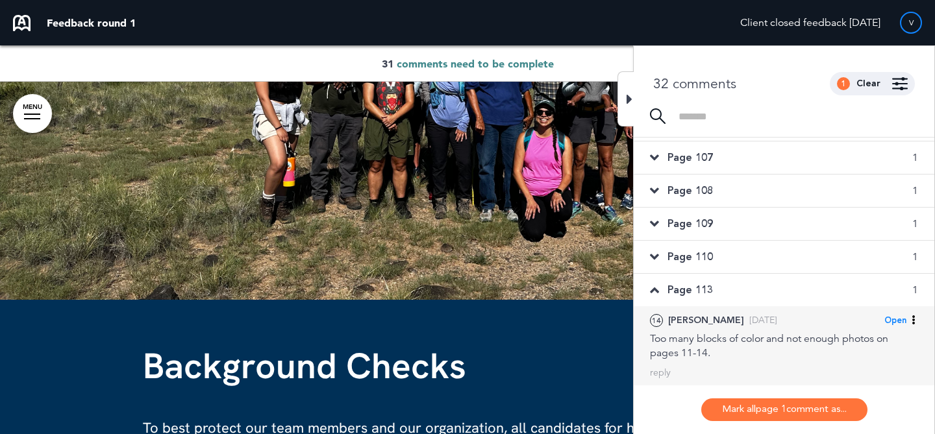
click at [768, 341] on div "Too many blocks of color and not enough photos on pages 11-14." at bounding box center [784, 346] width 268 height 29
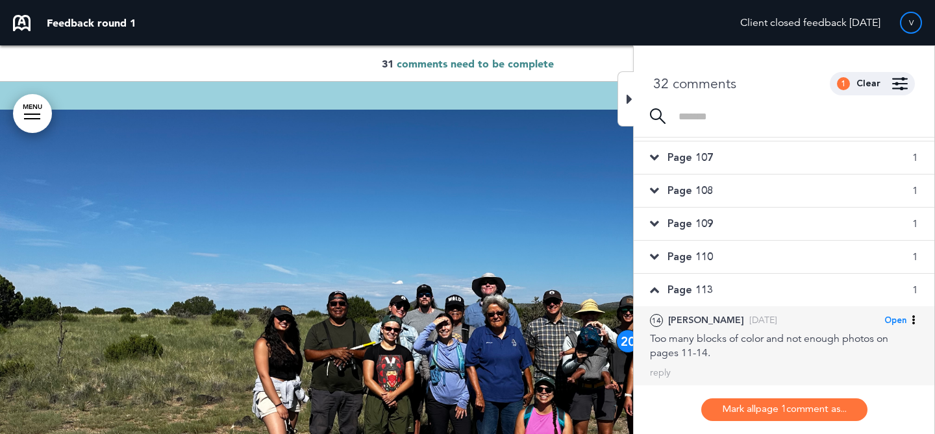
scroll to position [8863, 0]
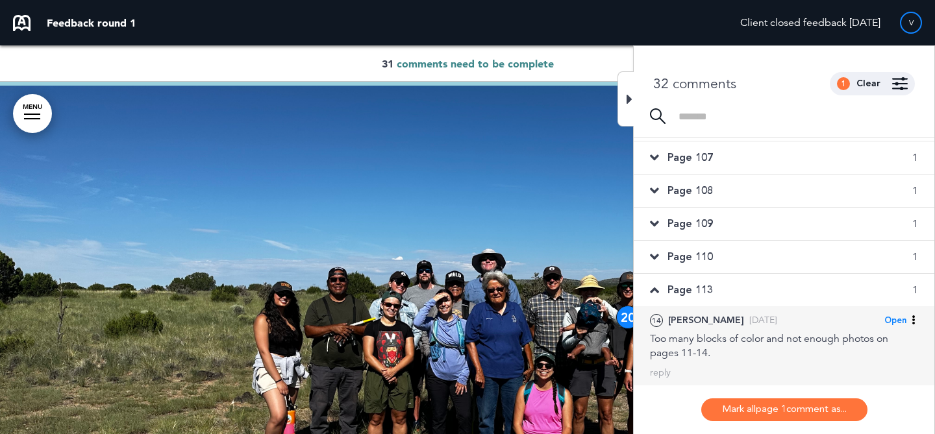
click at [885, 323] on span "Open" at bounding box center [895, 321] width 22 height 12
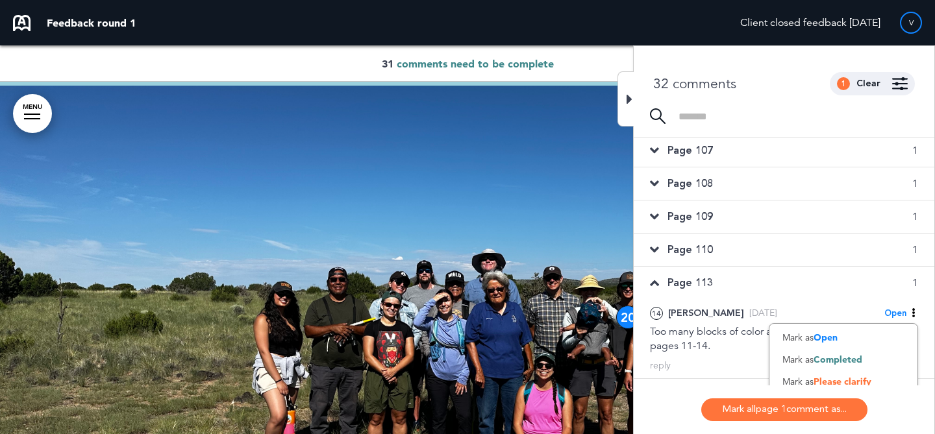
click at [837, 352] on div "Mark as Completed" at bounding box center [843, 360] width 148 height 22
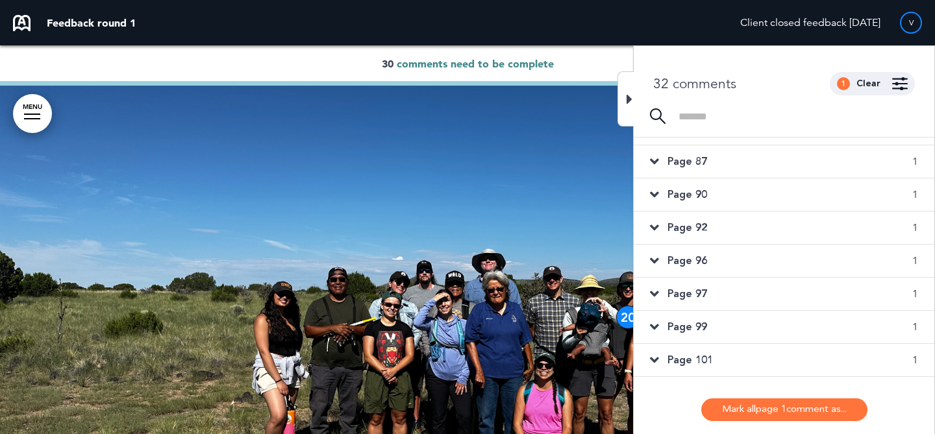
scroll to position [0, 0]
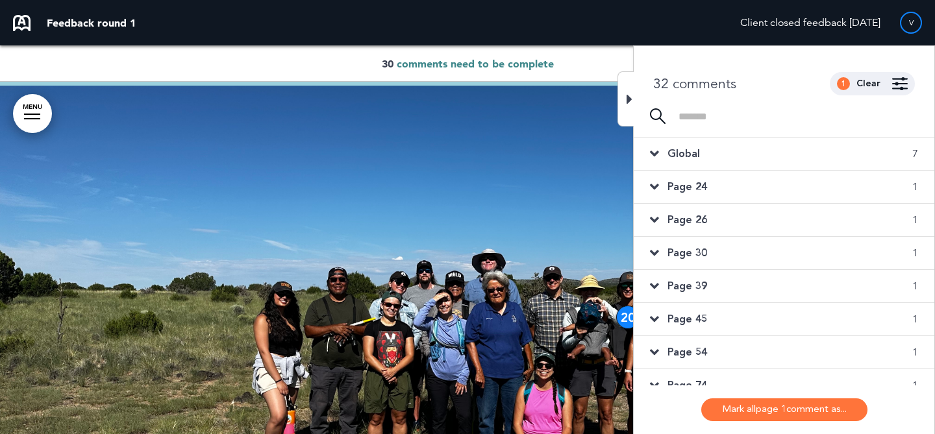
click at [859, 232] on div "Page 26 1" at bounding box center [784, 220] width 301 height 32
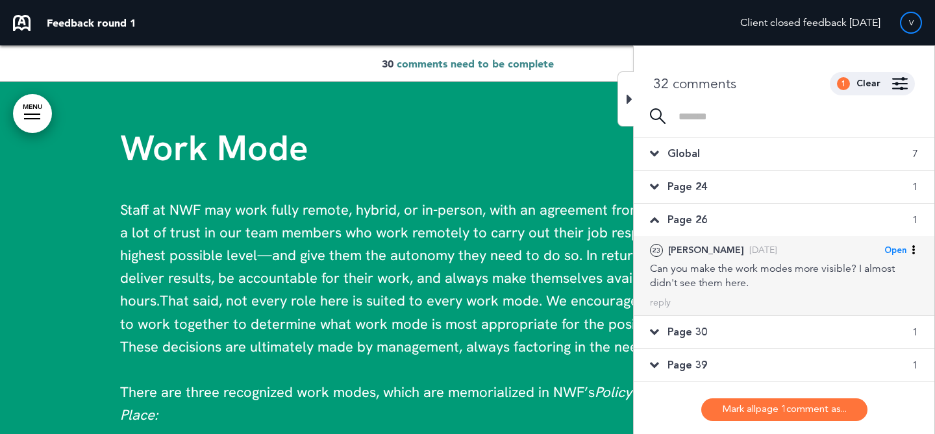
click at [825, 254] on div "23 [PERSON_NAME] [DATE] Open [PERSON_NAME] as Open Mark as Completed Mark as Pl…" at bounding box center [784, 250] width 268 height 15
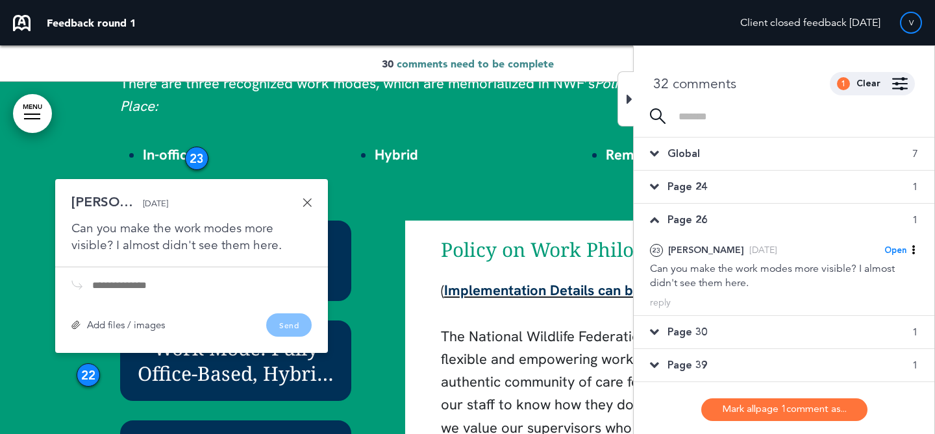
click at [843, 191] on div "Page 24 1" at bounding box center [784, 187] width 301 height 32
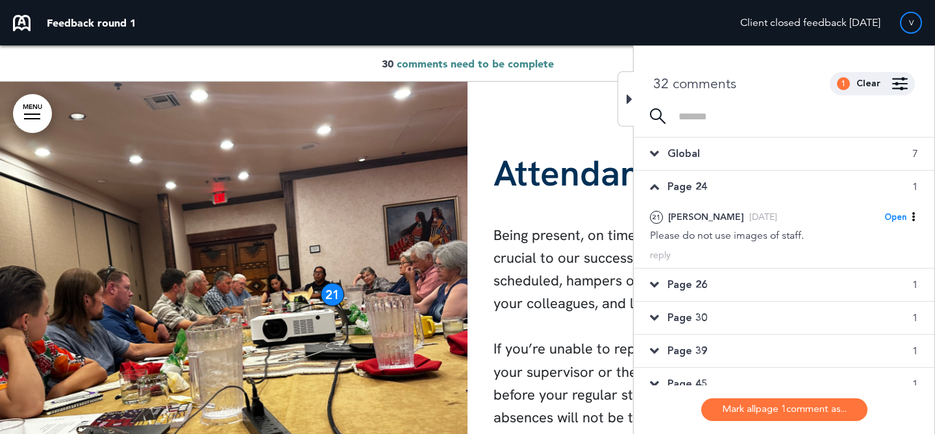
click at [856, 156] on div "Global 7" at bounding box center [784, 154] width 301 height 32
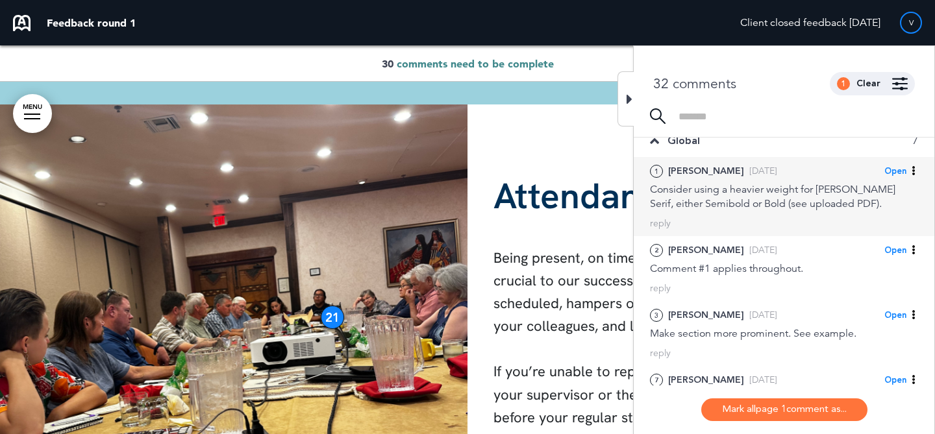
click at [892, 173] on span "Open" at bounding box center [895, 172] width 22 height 12
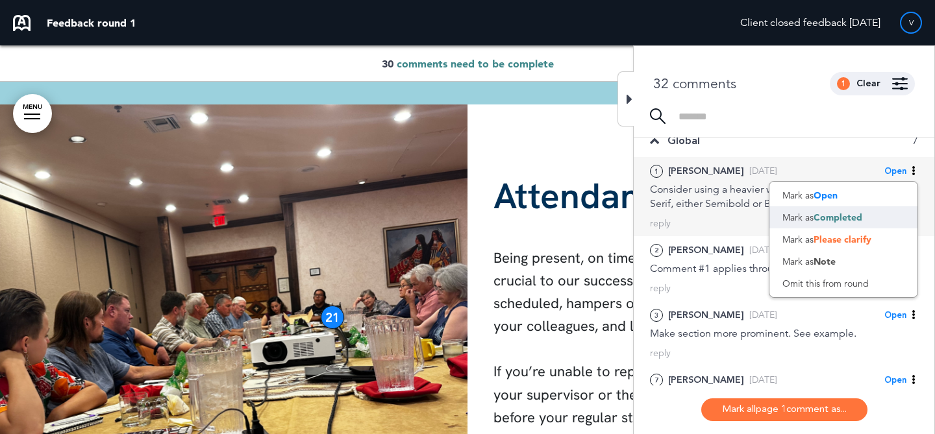
click at [847, 223] on span "Completed" at bounding box center [838, 218] width 49 height 12
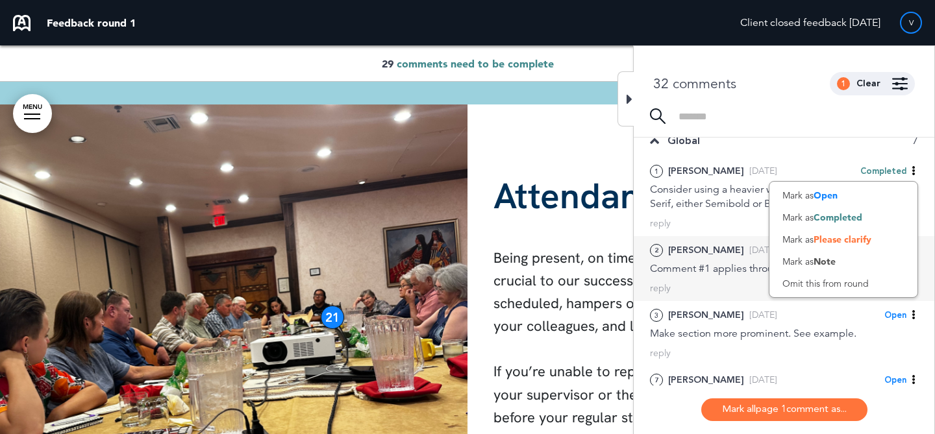
click at [719, 251] on div "2 [PERSON_NAME] [DATE]" at bounding box center [713, 250] width 127 height 15
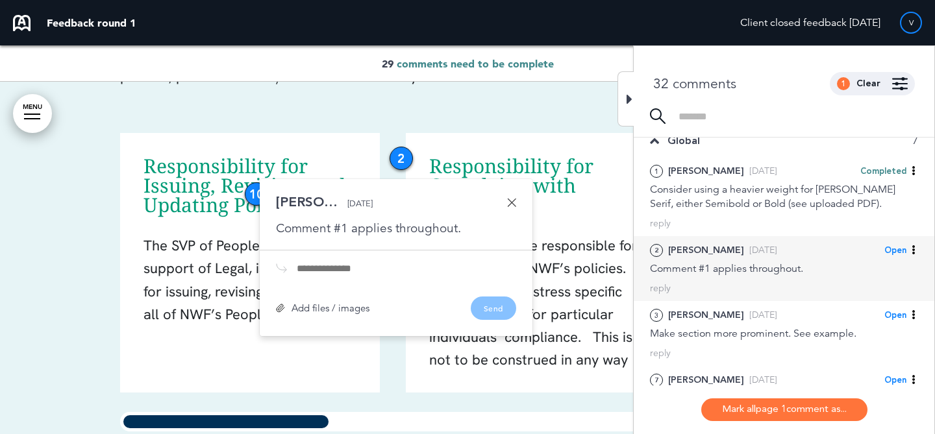
click at [897, 249] on span "Open" at bounding box center [895, 251] width 22 height 12
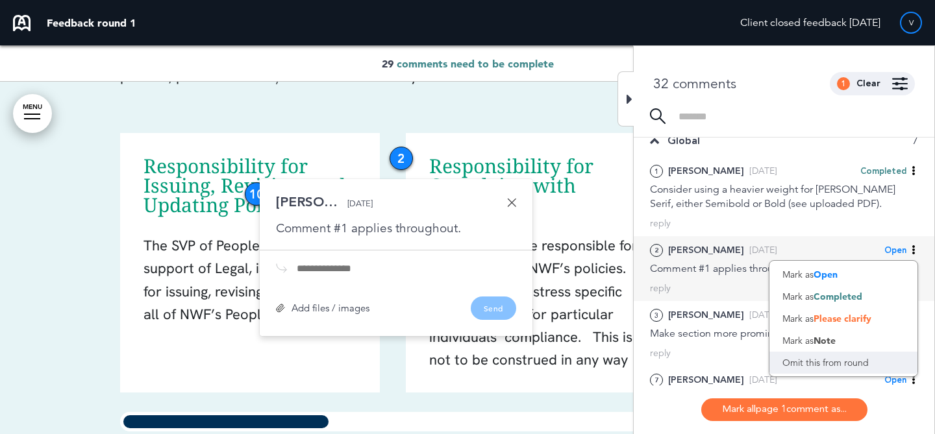
click at [832, 364] on div "Omit this from round" at bounding box center [843, 363] width 148 height 22
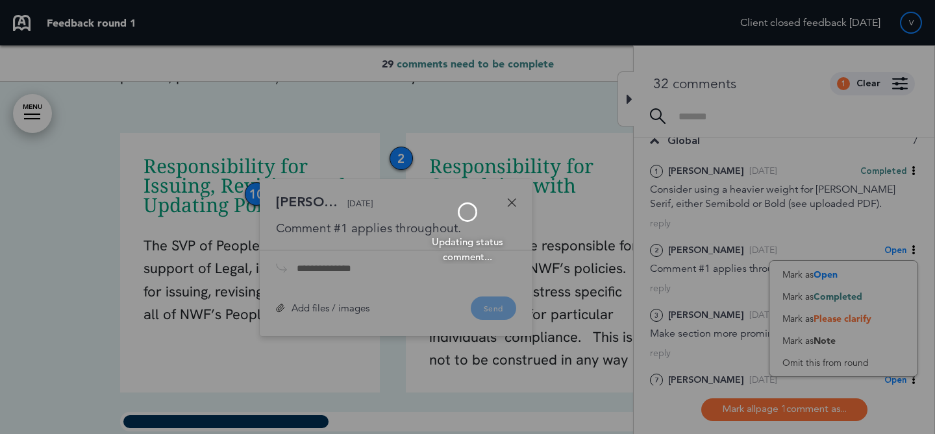
click at [719, 331] on div at bounding box center [467, 217] width 935 height 434
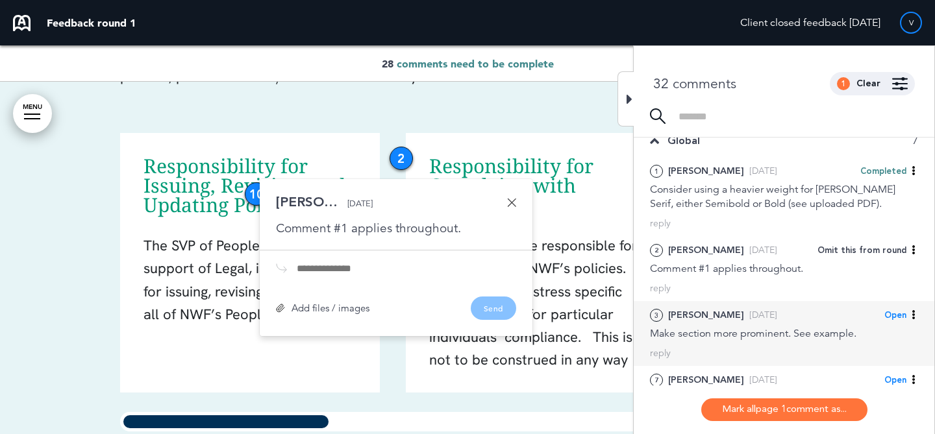
click at [758, 330] on div "Make section more prominent. See example." at bounding box center [784, 334] width 268 height 14
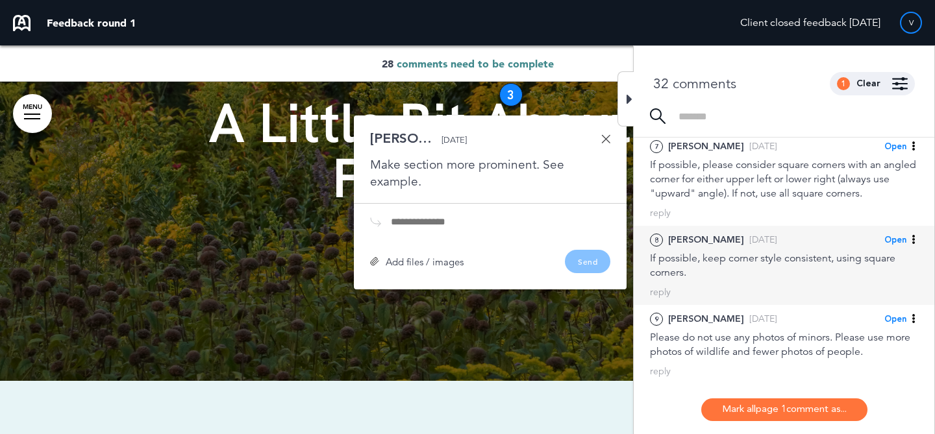
scroll to position [221, 0]
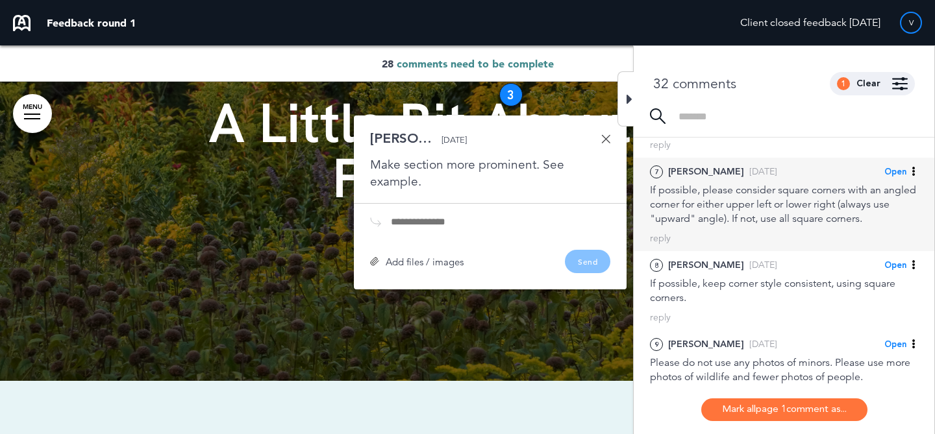
click at [895, 170] on span "Open" at bounding box center [895, 172] width 22 height 12
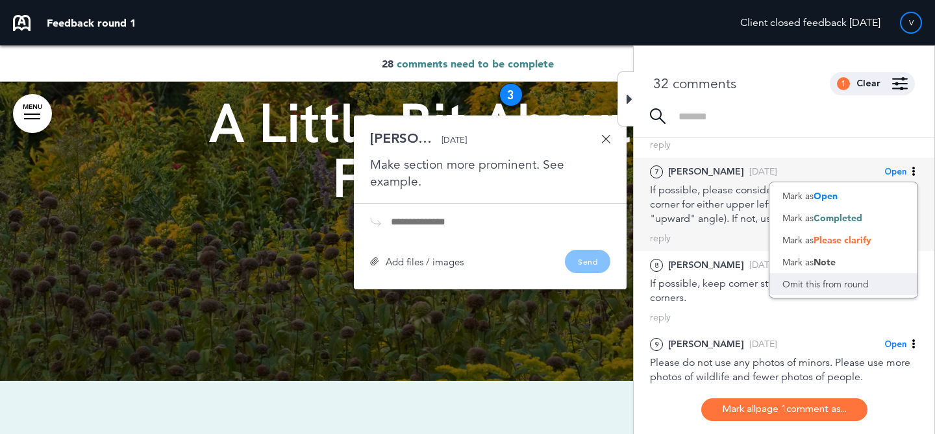
click at [827, 292] on div "Omit this from round" at bounding box center [843, 284] width 148 height 22
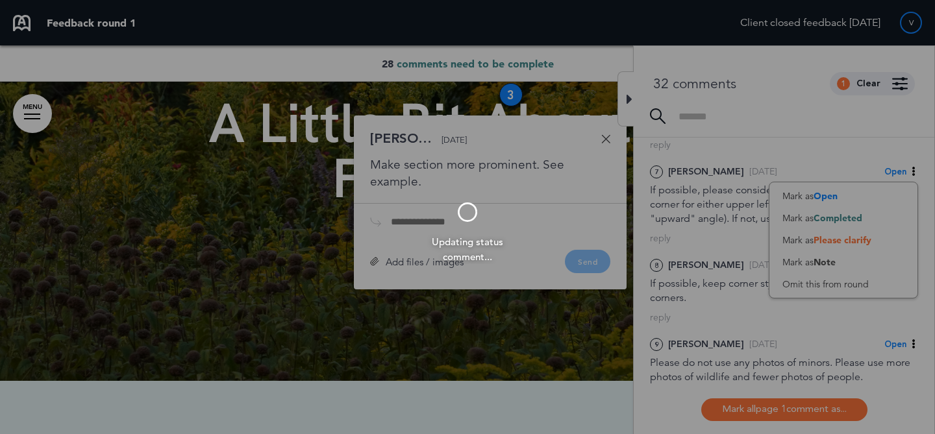
click at [762, 343] on div at bounding box center [467, 217] width 935 height 434
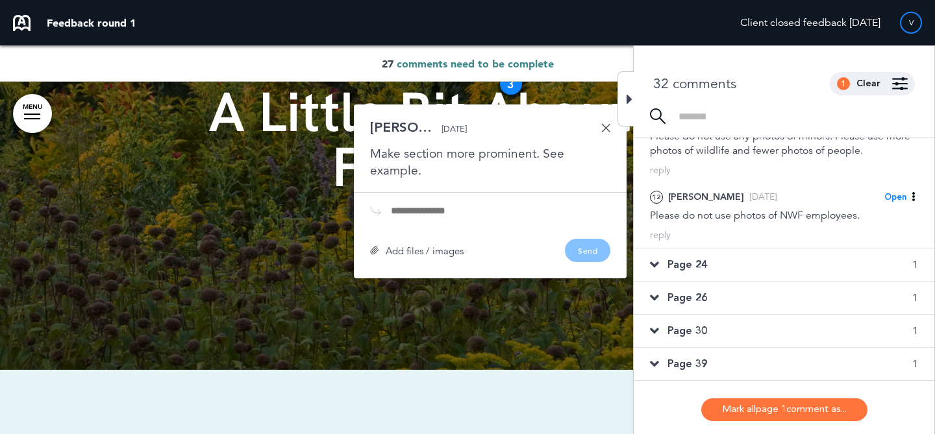
scroll to position [450, 0]
click at [777, 260] on div "Page 24 1" at bounding box center [784, 263] width 301 height 32
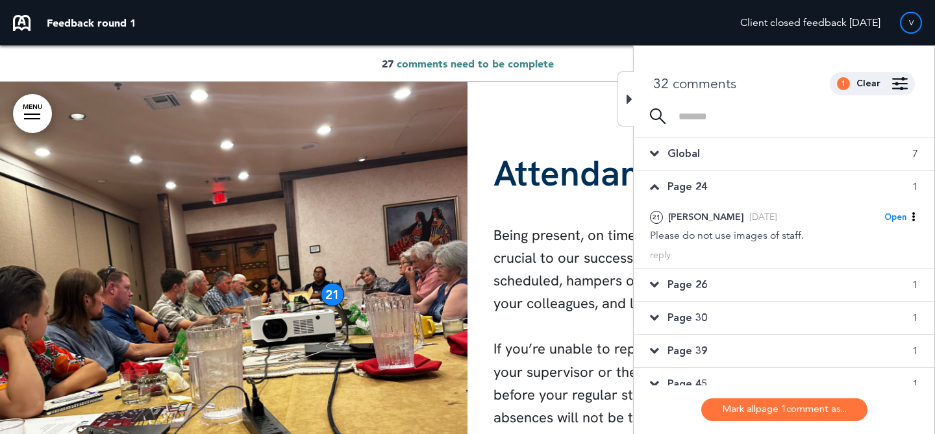
scroll to position [1, 0]
click at [773, 274] on div "Page 26 1" at bounding box center [784, 284] width 301 height 32
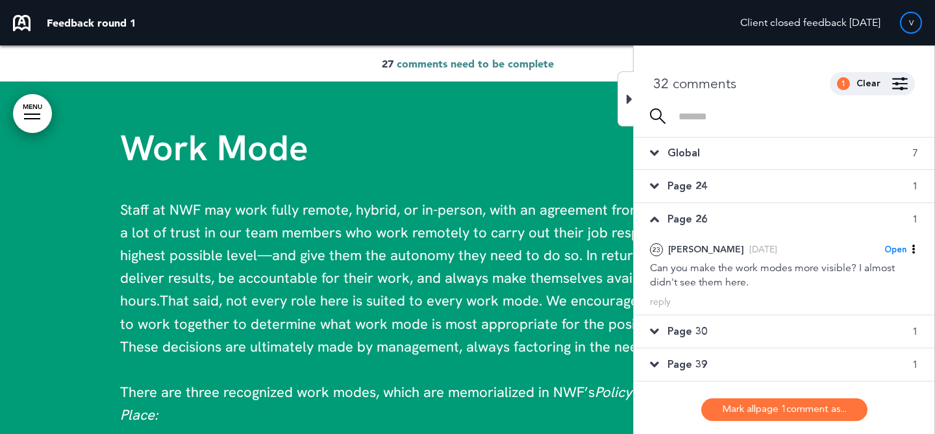
click at [769, 327] on div "Page 30 1" at bounding box center [784, 332] width 301 height 32
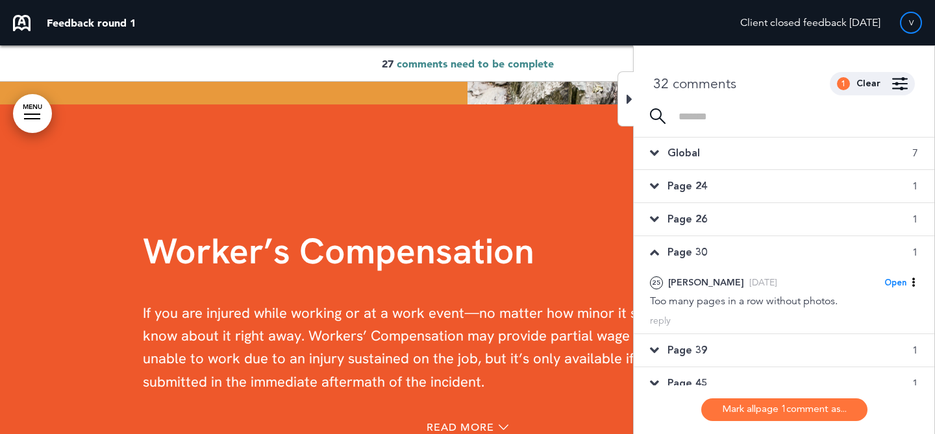
click at [759, 354] on div "Page 39 1" at bounding box center [784, 350] width 301 height 32
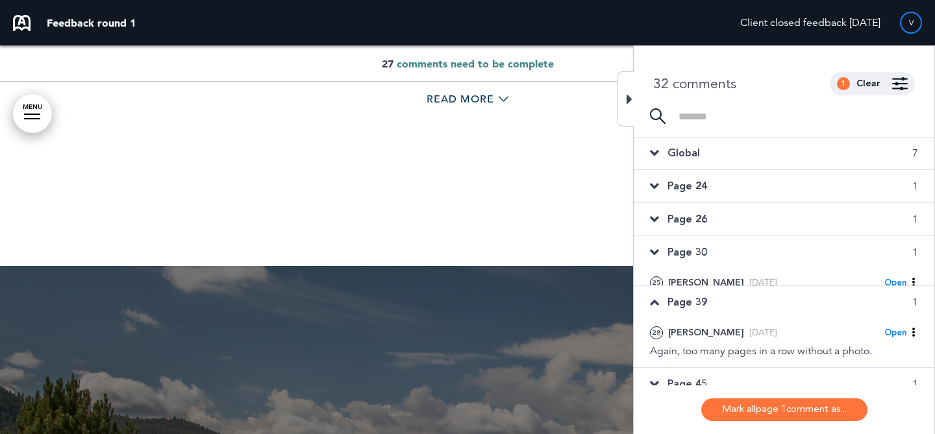
scroll to position [23040, 0]
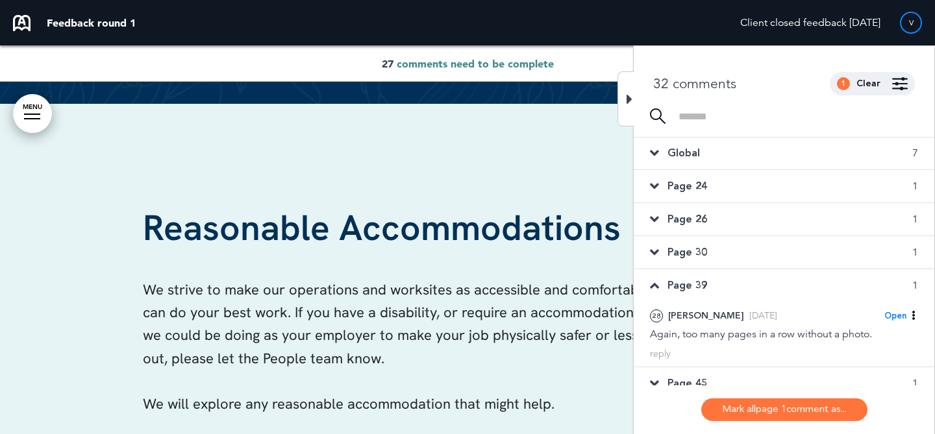
click at [721, 152] on div "Global 7" at bounding box center [784, 153] width 301 height 32
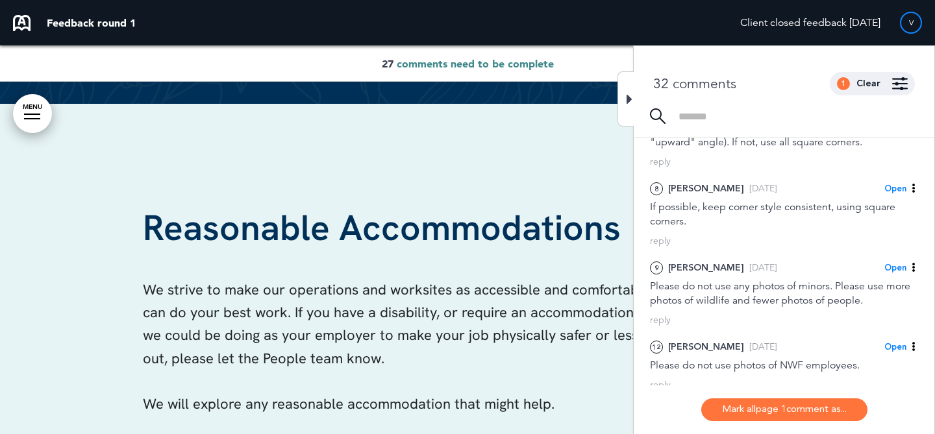
scroll to position [314, 0]
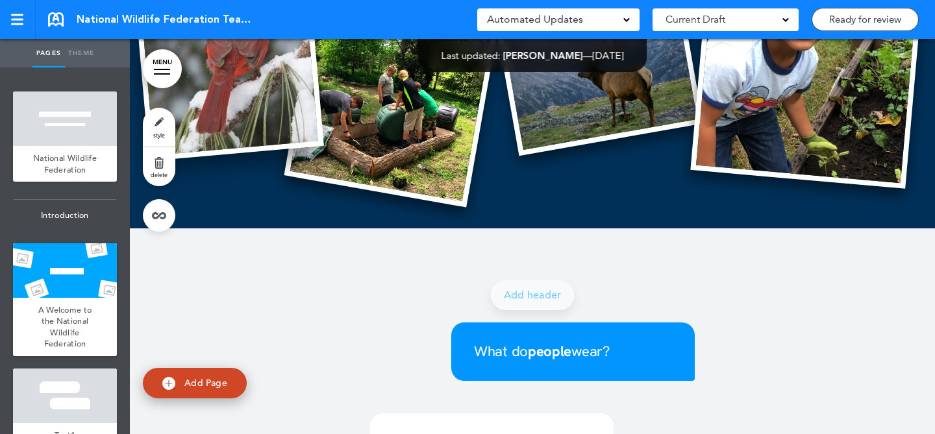
scroll to position [1688, 0]
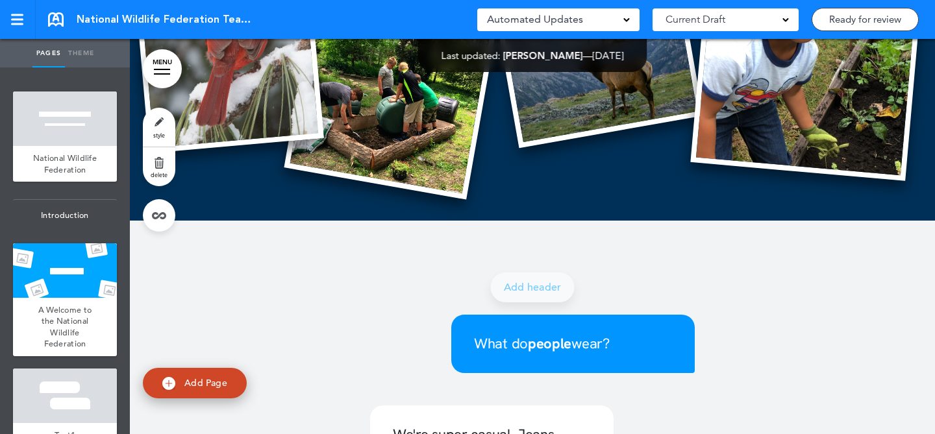
click at [90, 45] on link "Theme" at bounding box center [81, 53] width 32 height 29
type input "******"
select select "****"
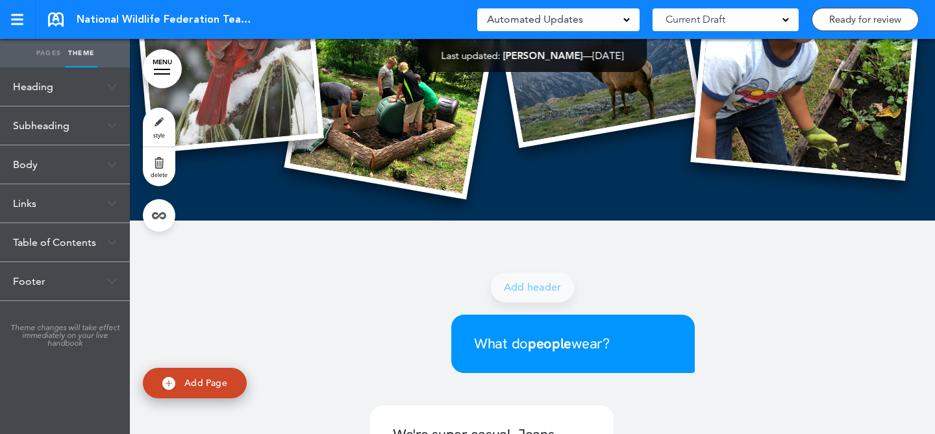
click at [79, 110] on div "Subheading" at bounding box center [65, 125] width 130 height 38
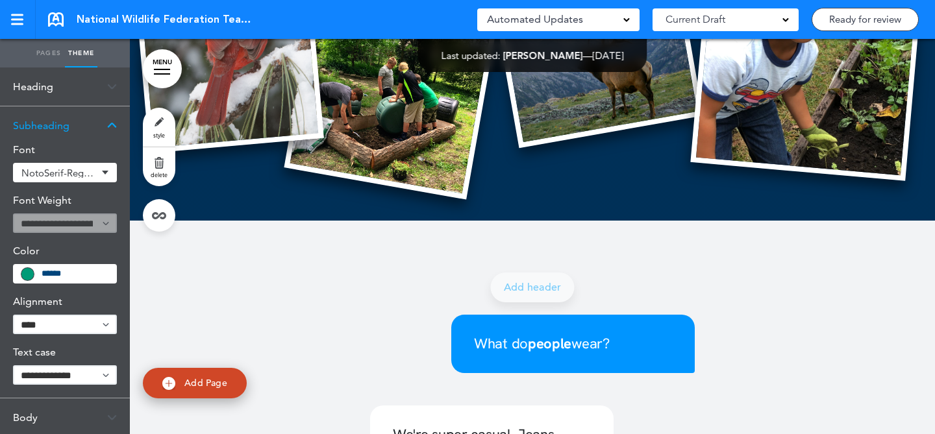
click at [75, 161] on div "Font NotoSerif-Regular Add custom font Current NotoSerif-Regular Uploaded NotoS…" at bounding box center [65, 271] width 130 height 253
click at [79, 176] on span "NotoSerif-Regular" at bounding box center [59, 173] width 76 height 10
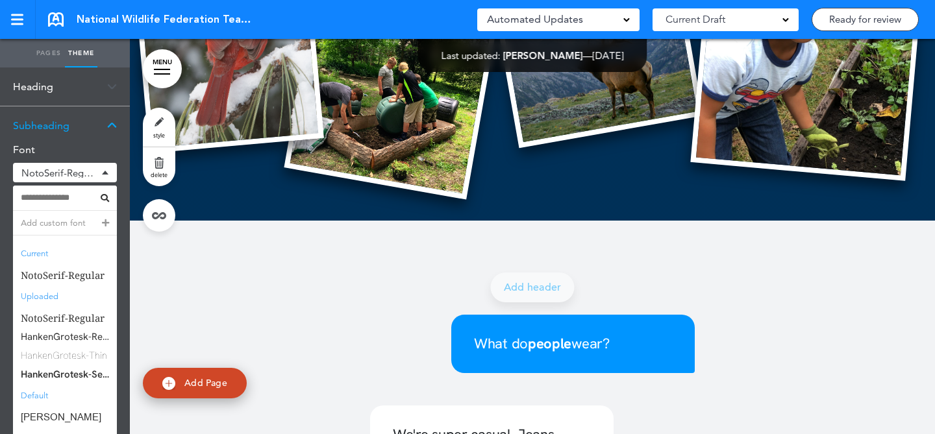
click at [80, 197] on input at bounding box center [59, 197] width 77 height 9
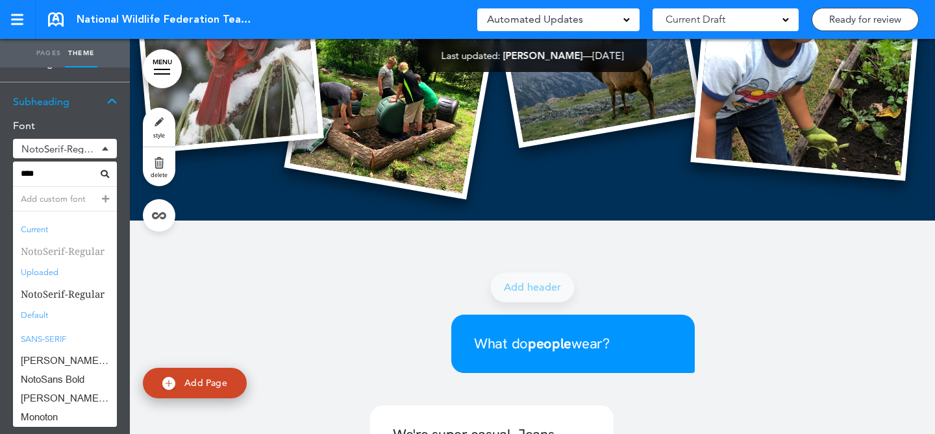
scroll to position [44, 0]
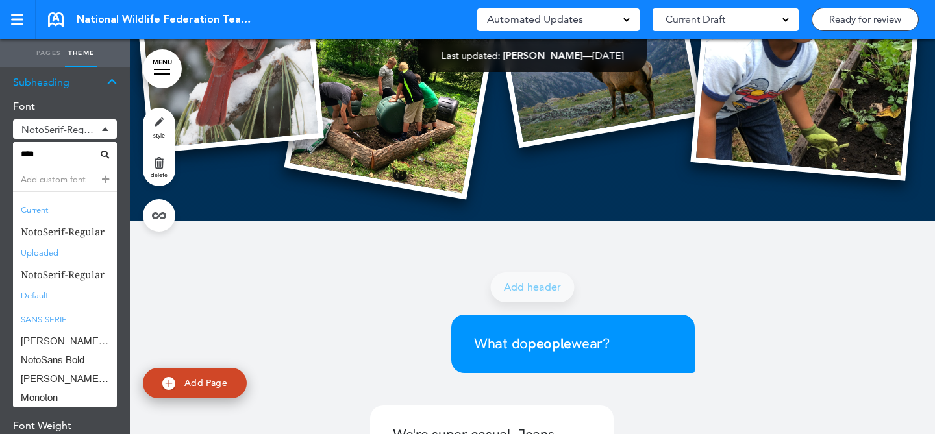
type input "****"
click at [216, 300] on div "What do people wear? We're super casual. Jeans, tshirts, running shoes are the …" at bounding box center [532, 425] width 649 height 383
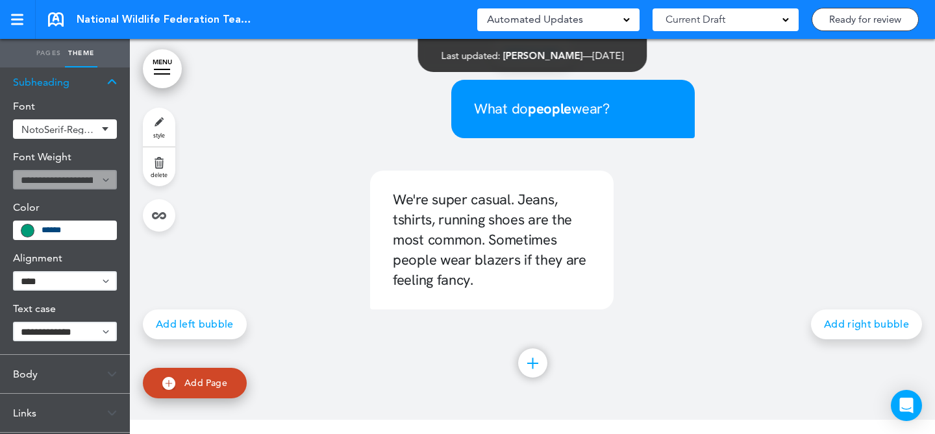
scroll to position [1931, 0]
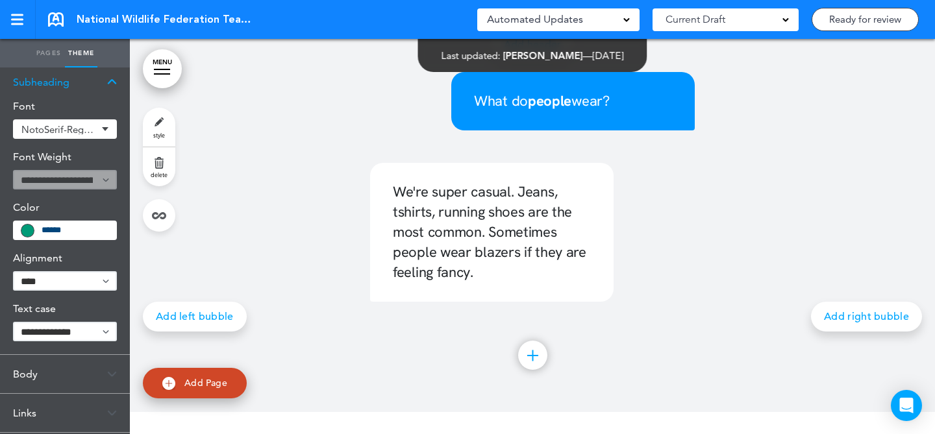
click at [164, 125] on link "style" at bounding box center [159, 127] width 32 height 39
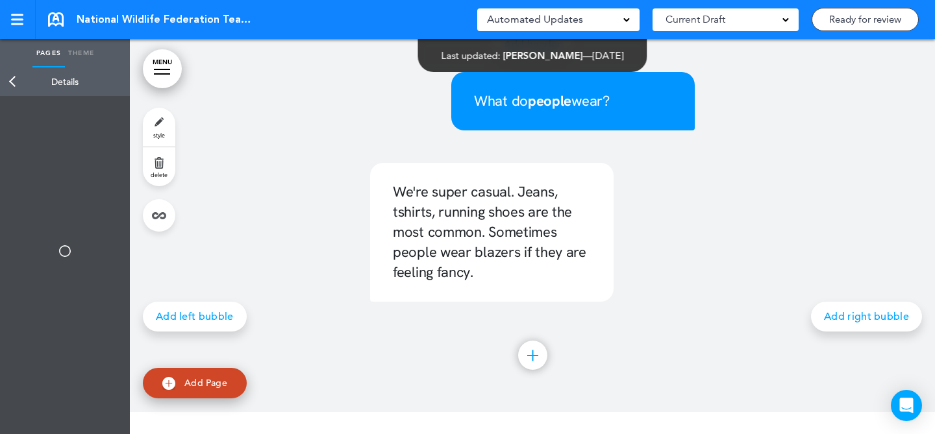
click at [162, 155] on link "delete" at bounding box center [159, 166] width 32 height 39
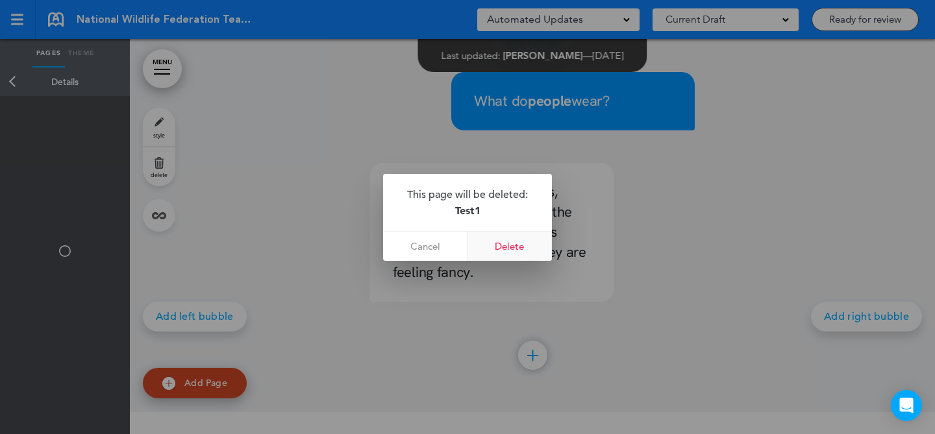
click at [497, 239] on link "Delete" at bounding box center [510, 246] width 84 height 29
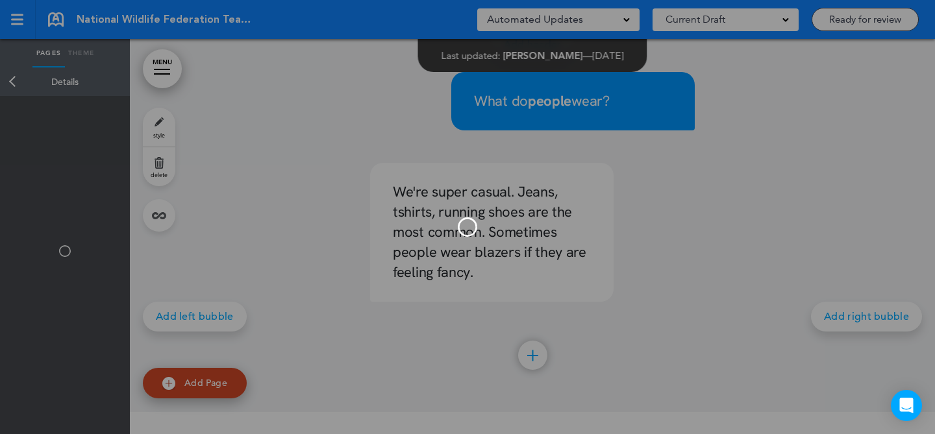
click at [433, 133] on div at bounding box center [467, 217] width 935 height 434
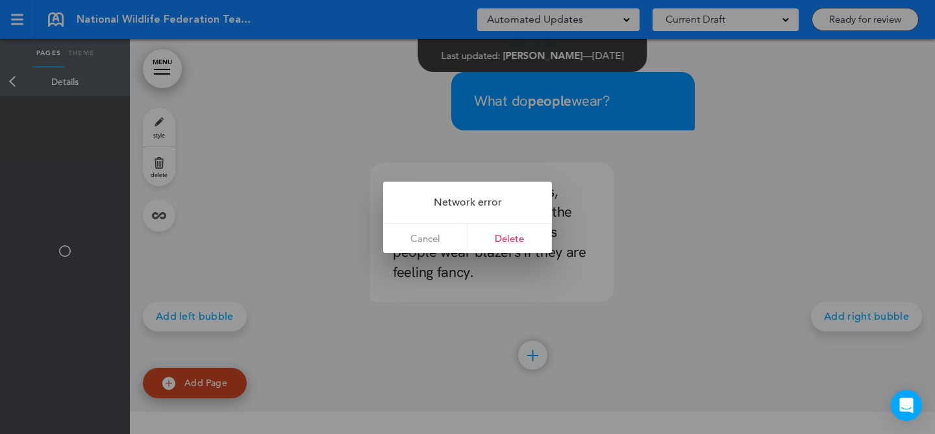
drag, startPoint x: 728, startPoint y: 145, endPoint x: 635, endPoint y: 175, distance: 97.5
click at [728, 145] on div at bounding box center [467, 217] width 935 height 434
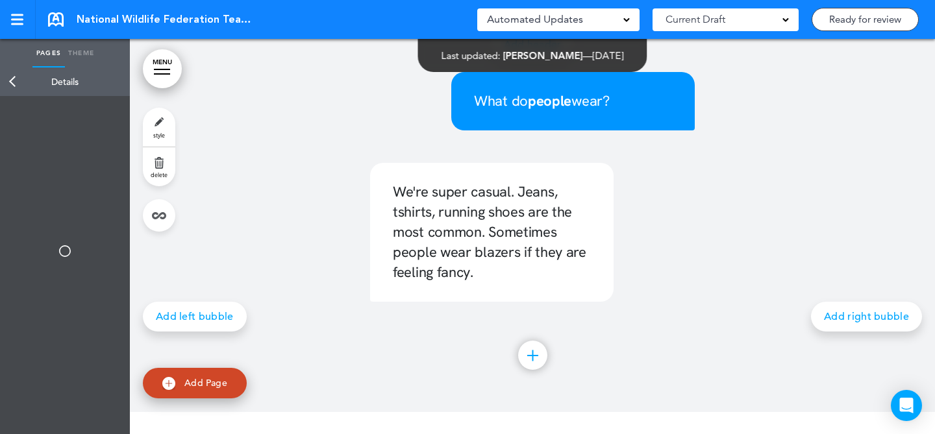
click at [160, 123] on link "style" at bounding box center [159, 127] width 32 height 39
click at [161, 160] on link "delete" at bounding box center [159, 166] width 32 height 39
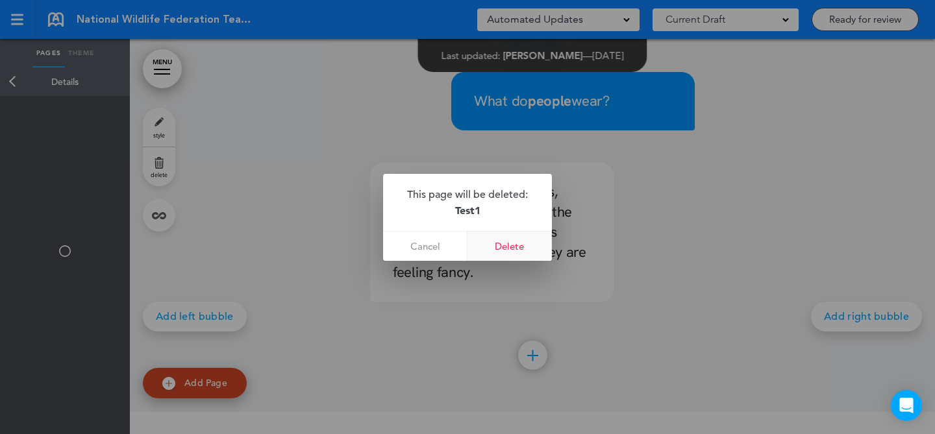
click at [484, 245] on link "Delete" at bounding box center [510, 246] width 84 height 29
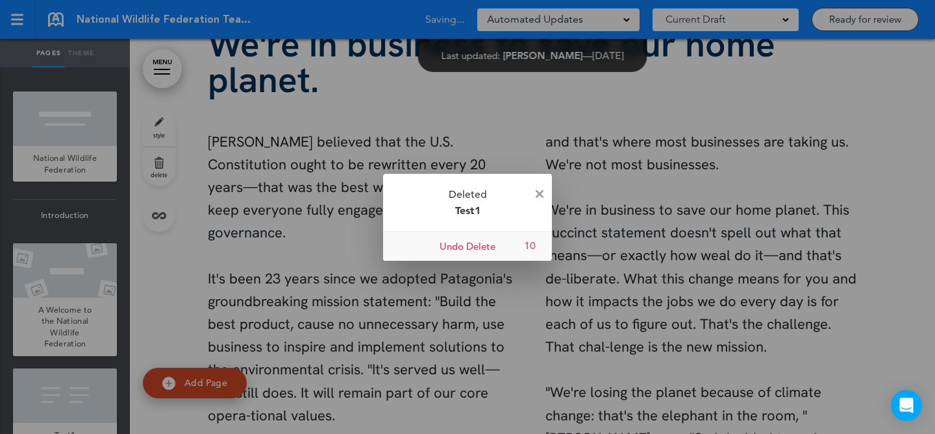
scroll to position [1496, 0]
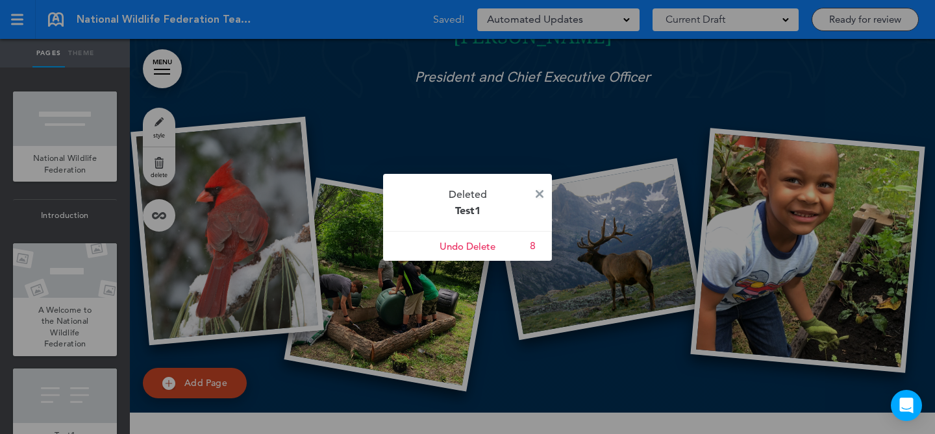
click at [538, 197] on img at bounding box center [540, 194] width 8 height 8
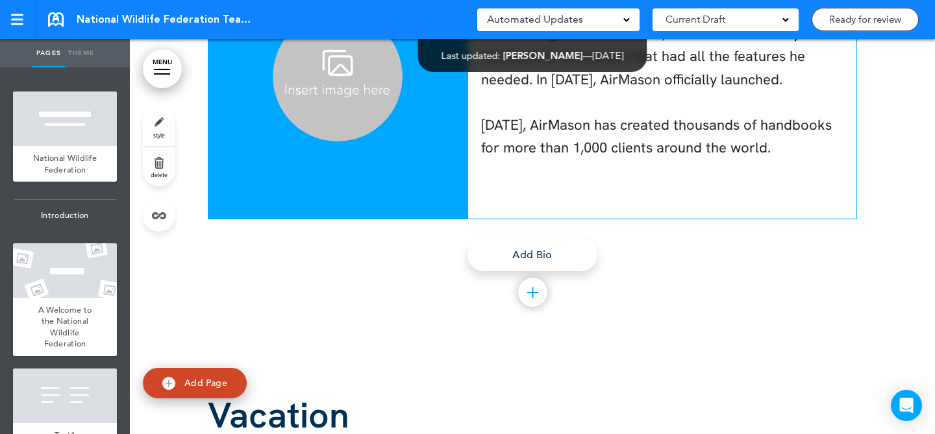
scroll to position [2731, 0]
click at [159, 127] on link "style" at bounding box center [159, 127] width 32 height 39
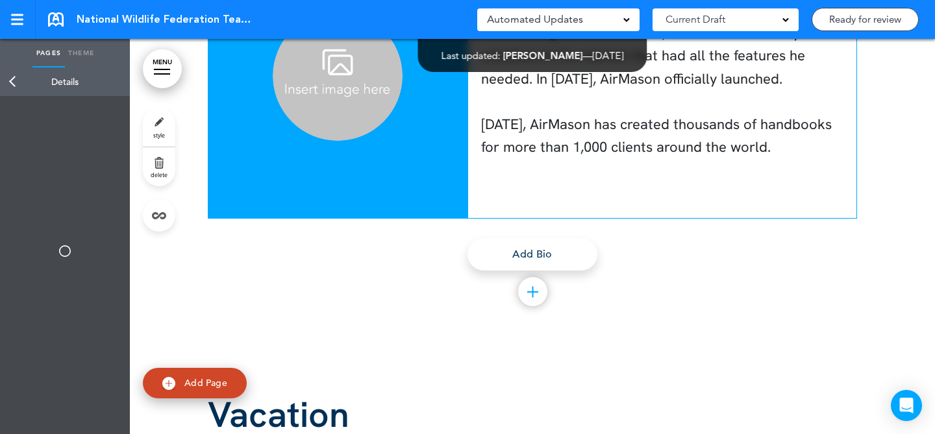
click at [162, 166] on link "delete" at bounding box center [159, 166] width 32 height 39
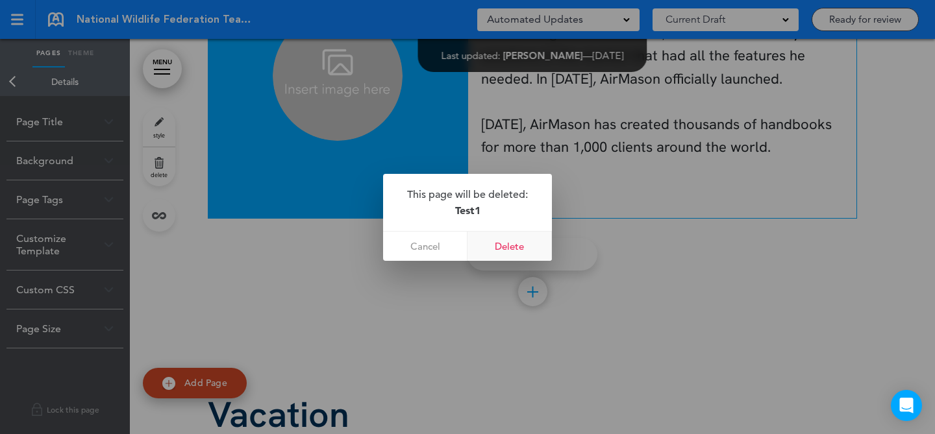
click at [499, 249] on link "Delete" at bounding box center [510, 246] width 84 height 29
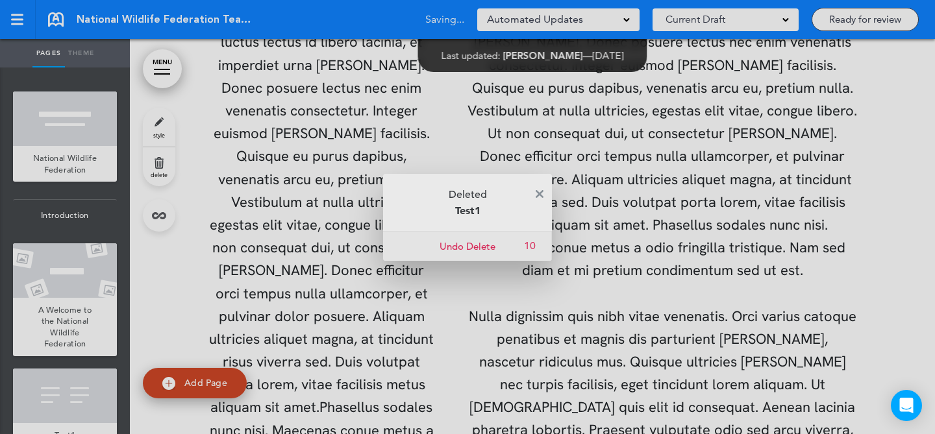
scroll to position [2251, 0]
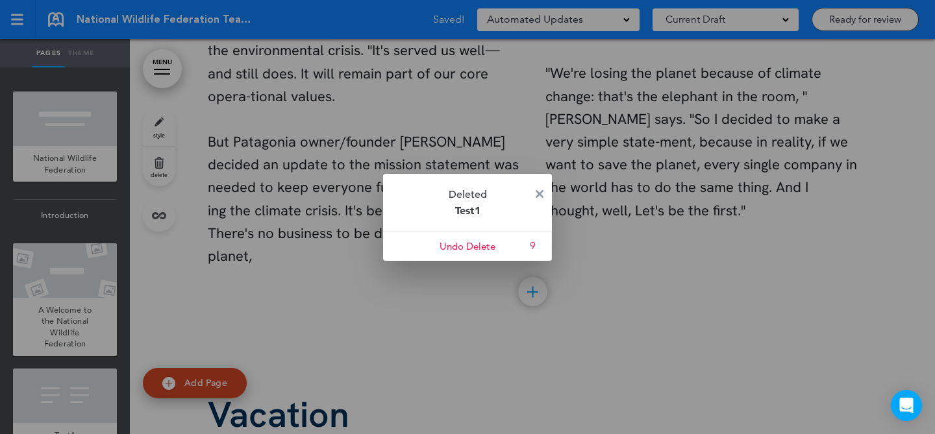
click at [536, 195] on img at bounding box center [540, 194] width 8 height 8
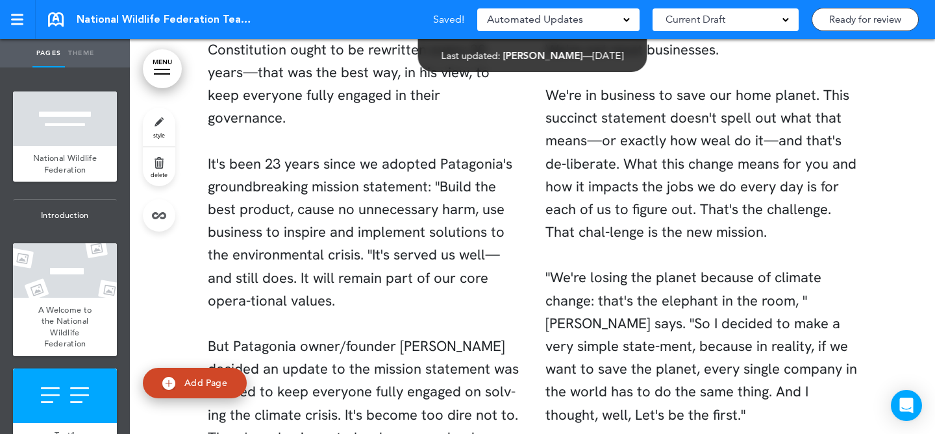
scroll to position [2097, 0]
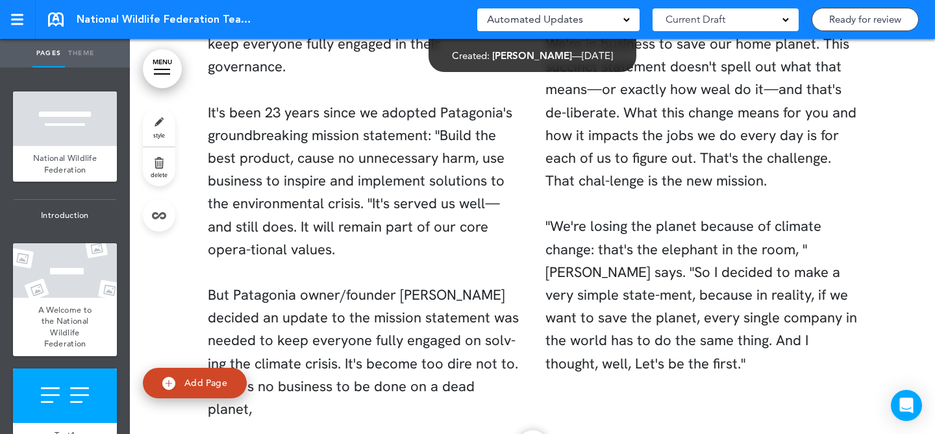
click at [163, 129] on link "style" at bounding box center [159, 127] width 32 height 39
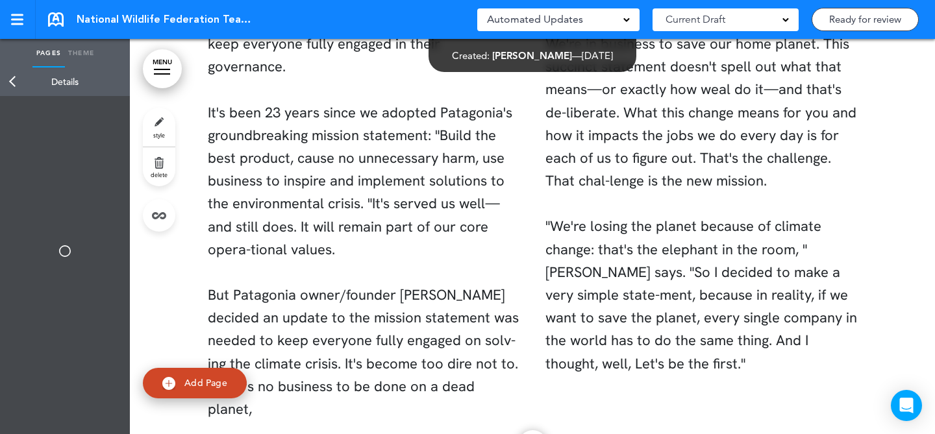
click at [164, 178] on span "delete" at bounding box center [159, 175] width 17 height 8
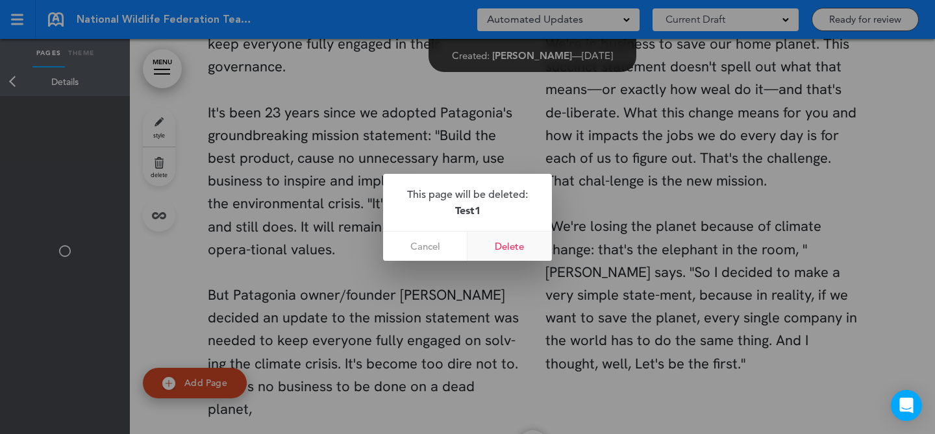
click at [492, 242] on link "Delete" at bounding box center [510, 246] width 84 height 29
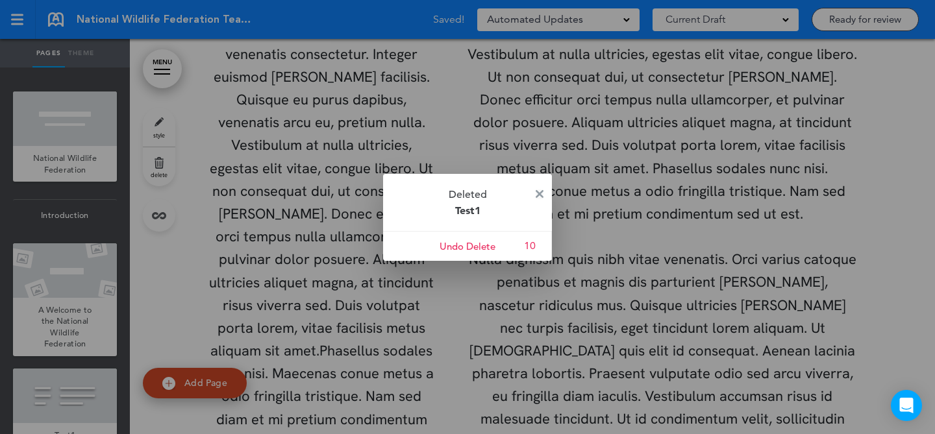
click at [540, 193] on img at bounding box center [540, 194] width 8 height 8
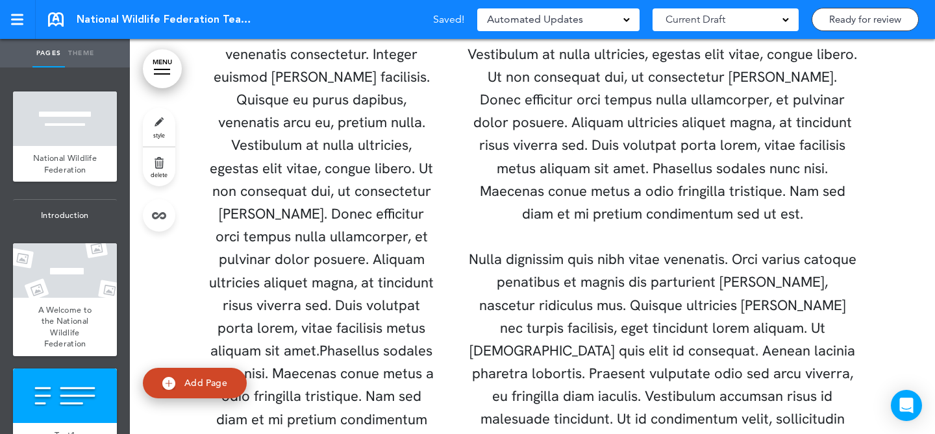
click at [168, 122] on link "style" at bounding box center [159, 127] width 32 height 39
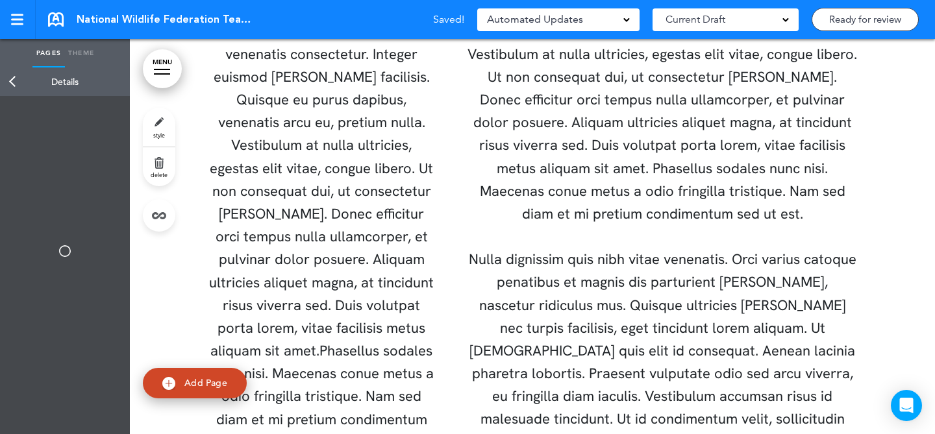
click at [161, 149] on link "delete" at bounding box center [159, 166] width 32 height 39
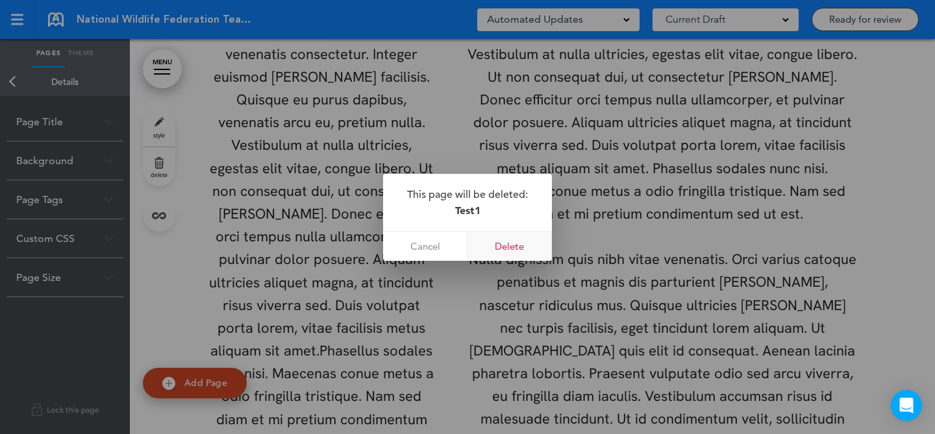
click at [490, 244] on link "Delete" at bounding box center [510, 246] width 84 height 29
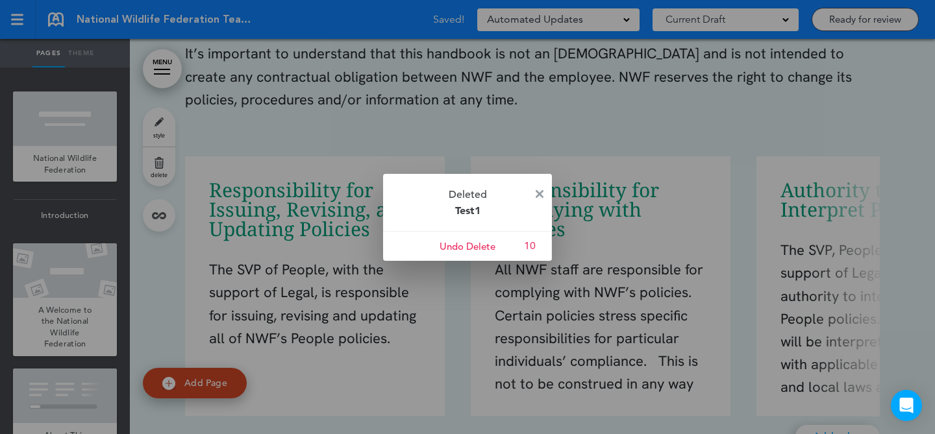
click at [541, 193] on img at bounding box center [540, 194] width 8 height 8
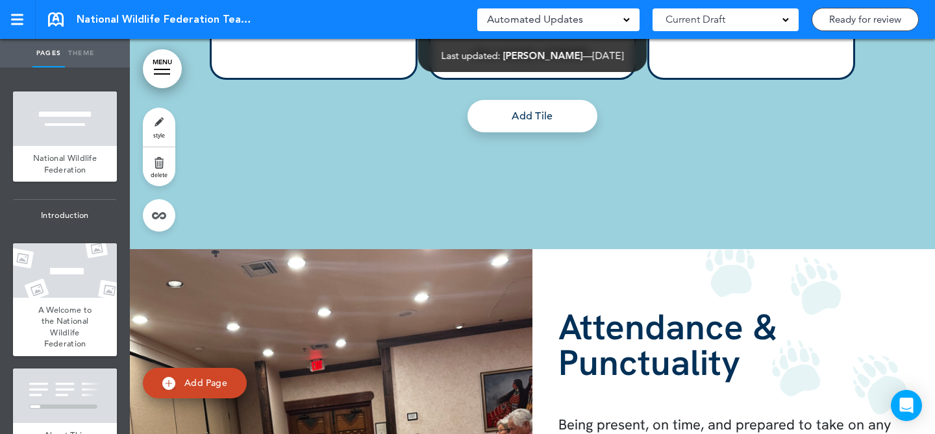
scroll to position [15618, 0]
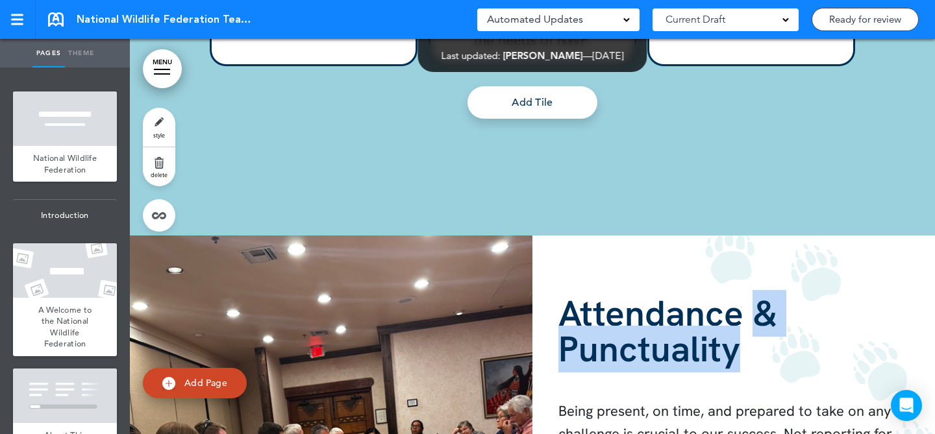
drag, startPoint x: 755, startPoint y: 361, endPoint x: 755, endPoint y: 309, distance: 51.9
click at [755, 309] on h1 "Attendance & Punctuality" at bounding box center [733, 331] width 351 height 71
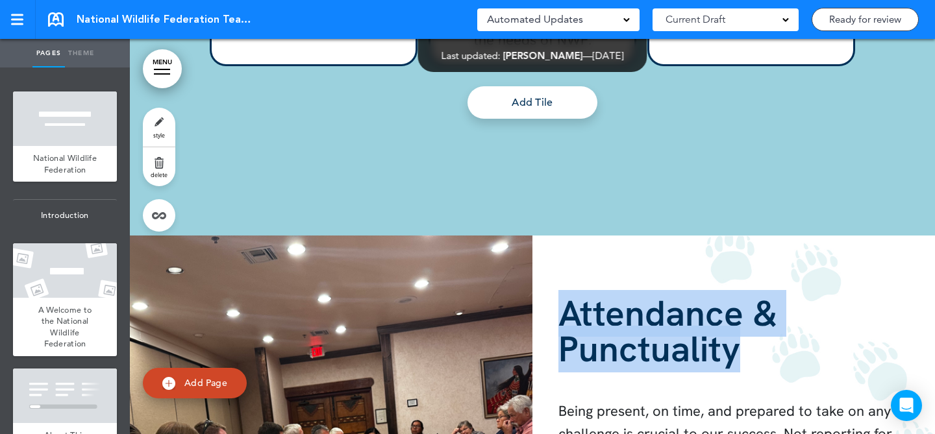
drag, startPoint x: 765, startPoint y: 340, endPoint x: 757, endPoint y: 250, distance: 89.9
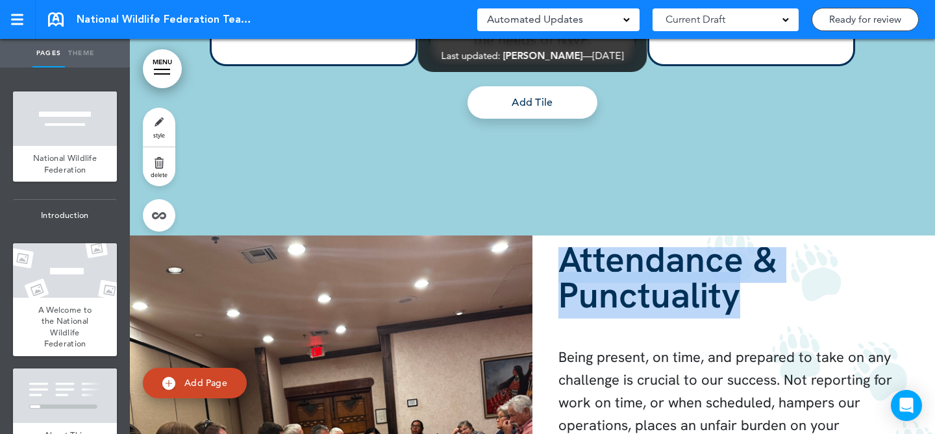
scroll to position [0, 0]
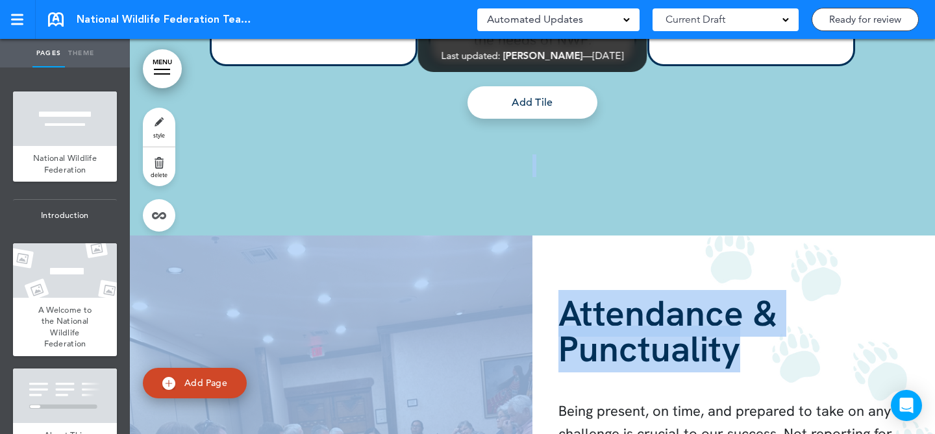
drag, startPoint x: 747, startPoint y: 302, endPoint x: 529, endPoint y: 201, distance: 239.9
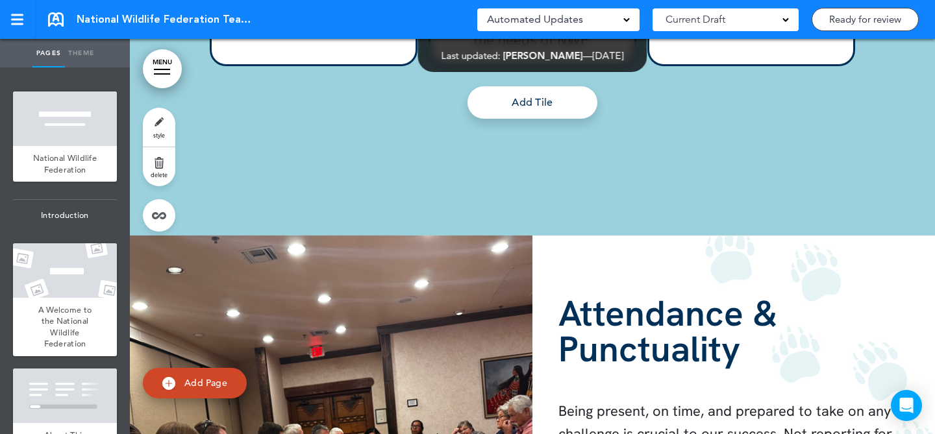
click at [677, 347] on strong "Attendance & Punctuality" at bounding box center [667, 331] width 219 height 82
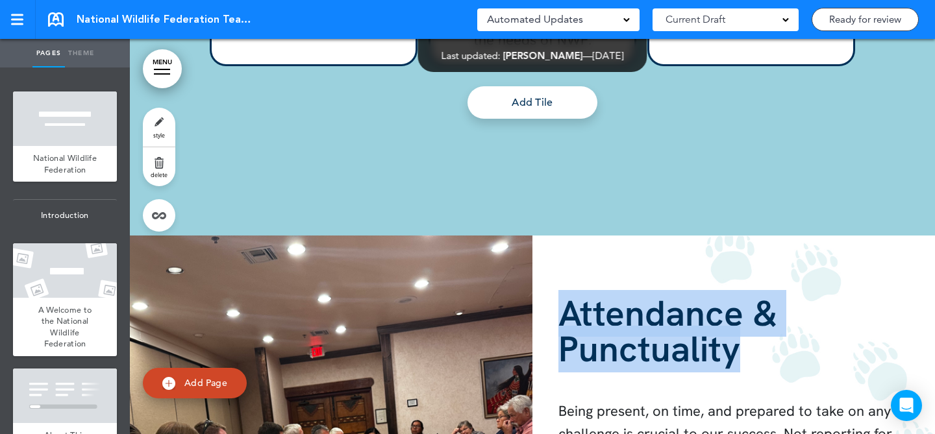
drag, startPoint x: 735, startPoint y: 362, endPoint x: 558, endPoint y: 316, distance: 183.3
click at [558, 316] on strong "Attendance & Punctuality" at bounding box center [667, 331] width 219 height 82
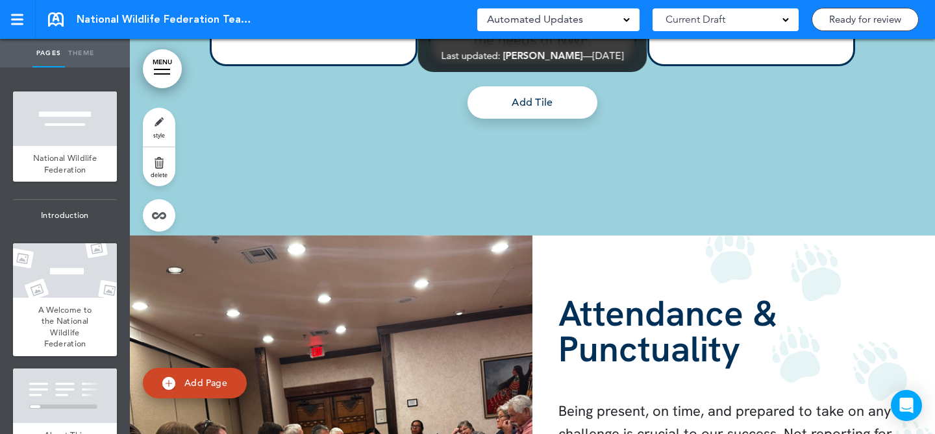
click at [640, 341] on strong "Attendance & Punctuality" at bounding box center [667, 331] width 219 height 82
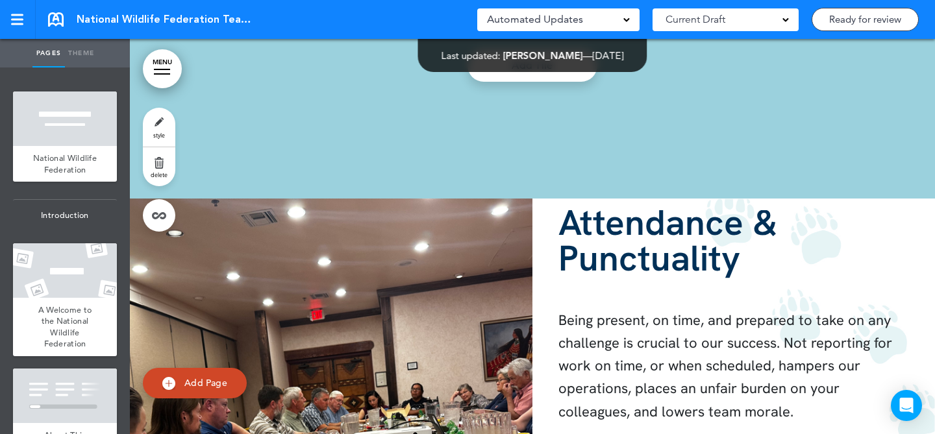
scroll to position [15658, 0]
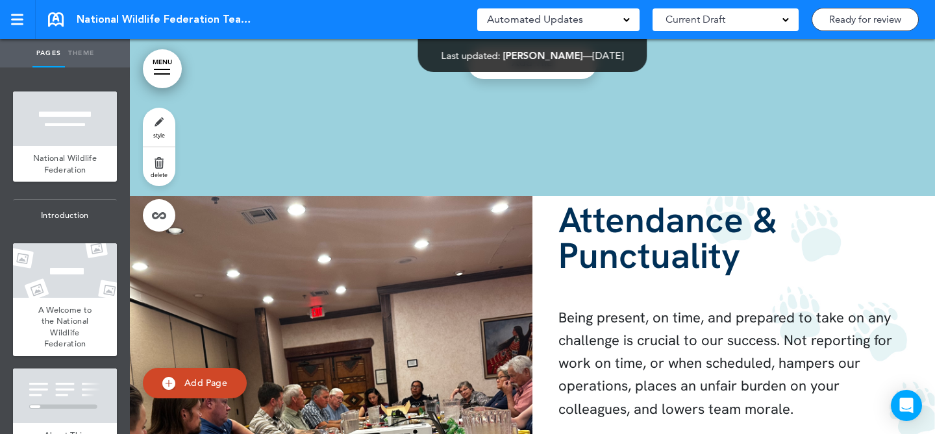
click at [673, 234] on strong "Attendance & Punctuality" at bounding box center [667, 238] width 219 height 82
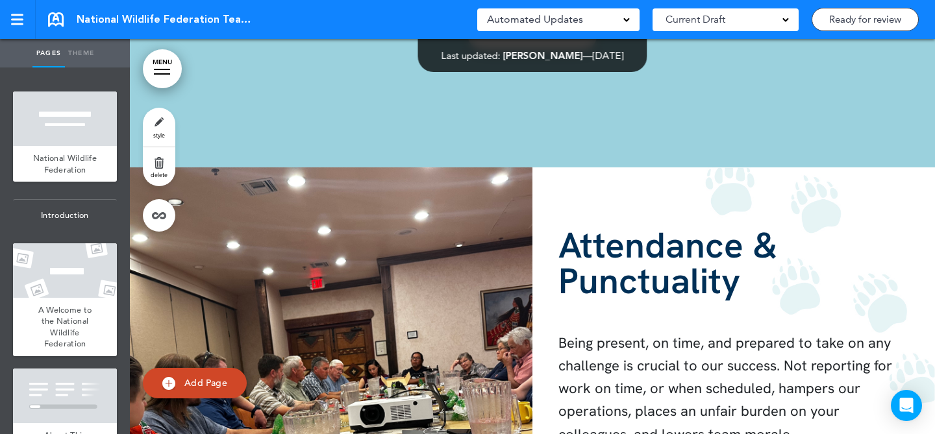
scroll to position [15676, 0]
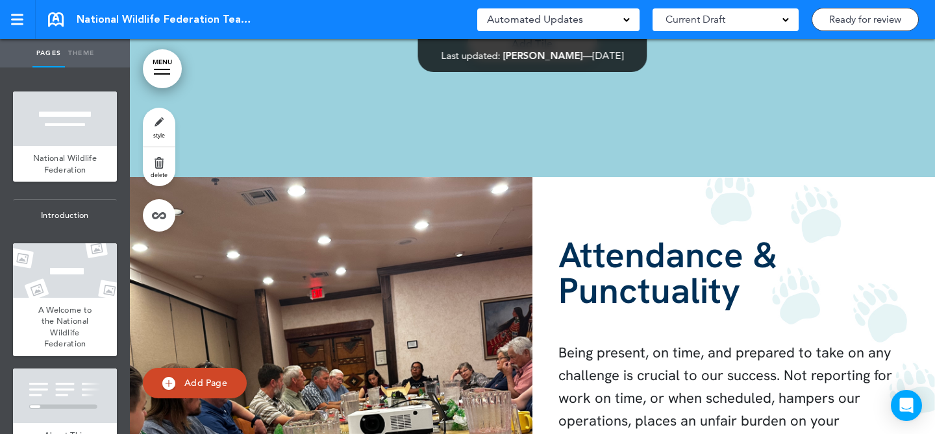
click at [717, 251] on strong "Attendance & Punctuality" at bounding box center [667, 273] width 219 height 82
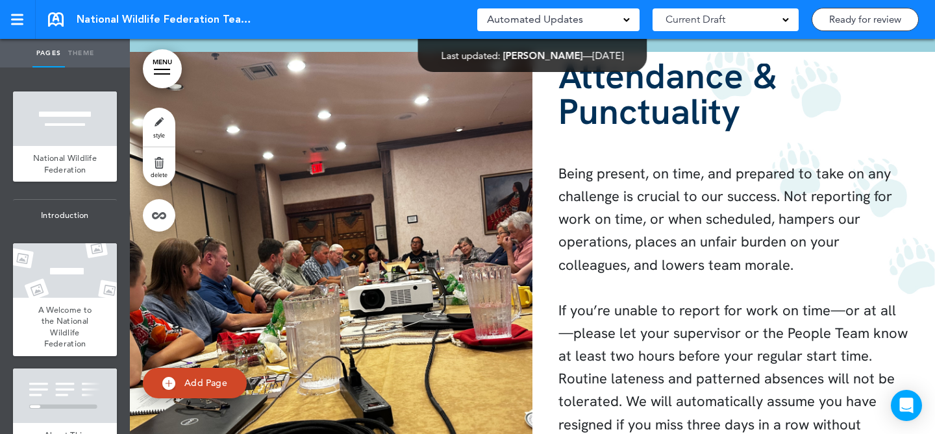
scroll to position [15871, 0]
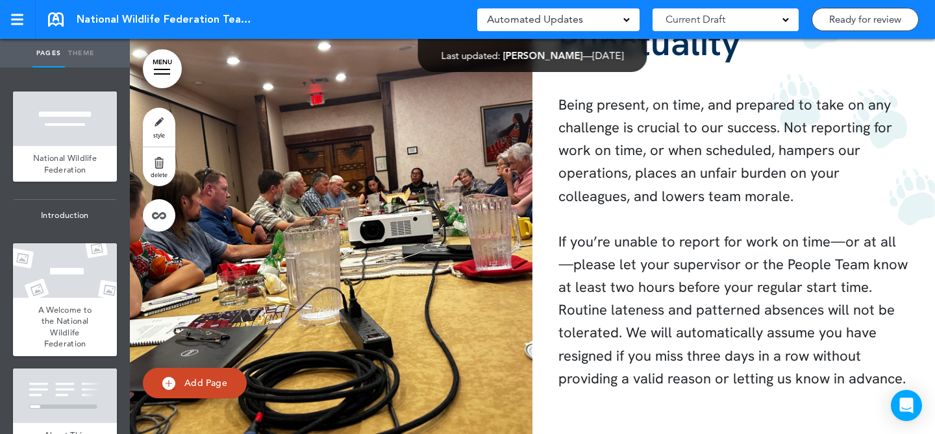
click at [168, 119] on link "style" at bounding box center [159, 127] width 32 height 39
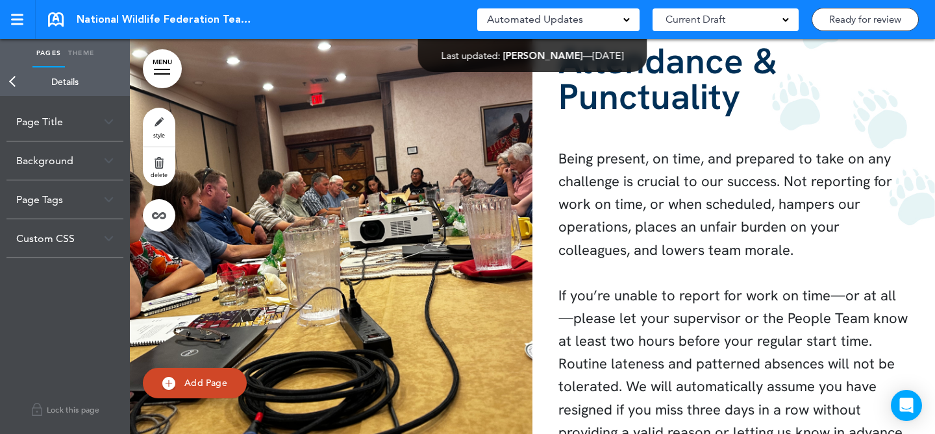
scroll to position [15826, 0]
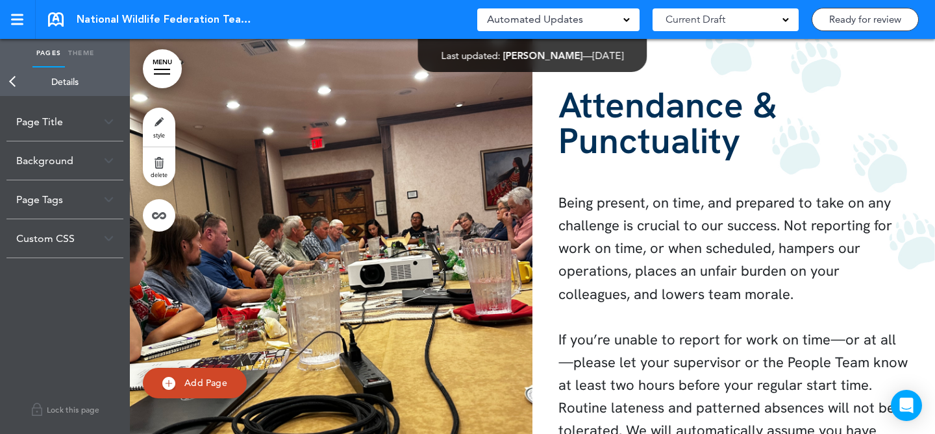
click at [757, 119] on strong "Attendance & Punctuality" at bounding box center [667, 123] width 219 height 82
click at [749, 146] on h1 "Attendance & Punctuality" at bounding box center [733, 123] width 351 height 71
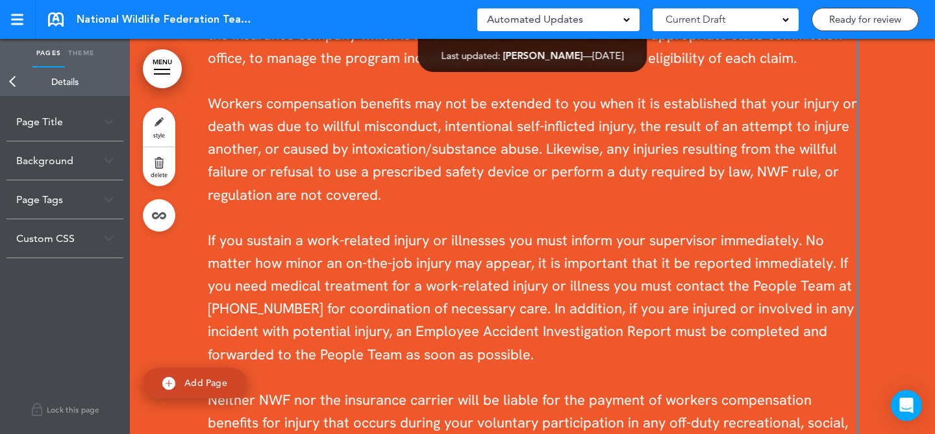
scroll to position [20155, 0]
